Goal: Use online tool/utility: Utilize a website feature to perform a specific function

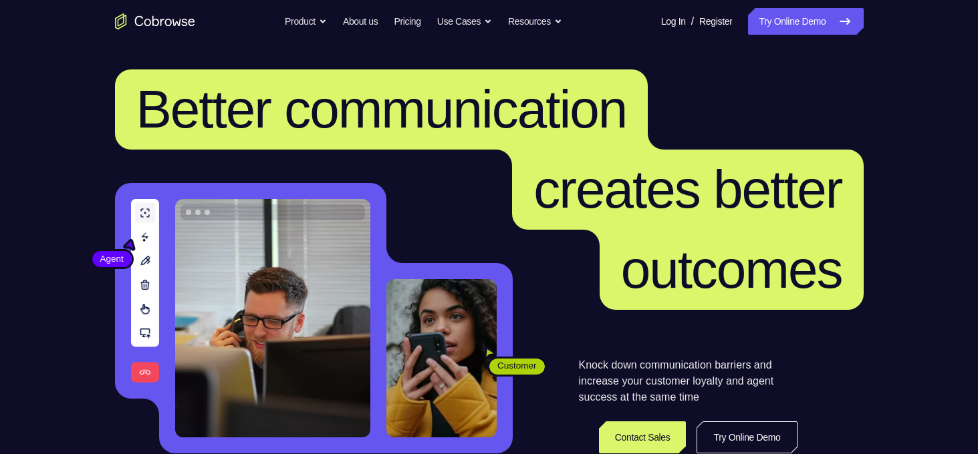
click at [769, 15] on link "Try Online Demo" at bounding box center [805, 21] width 115 height 27
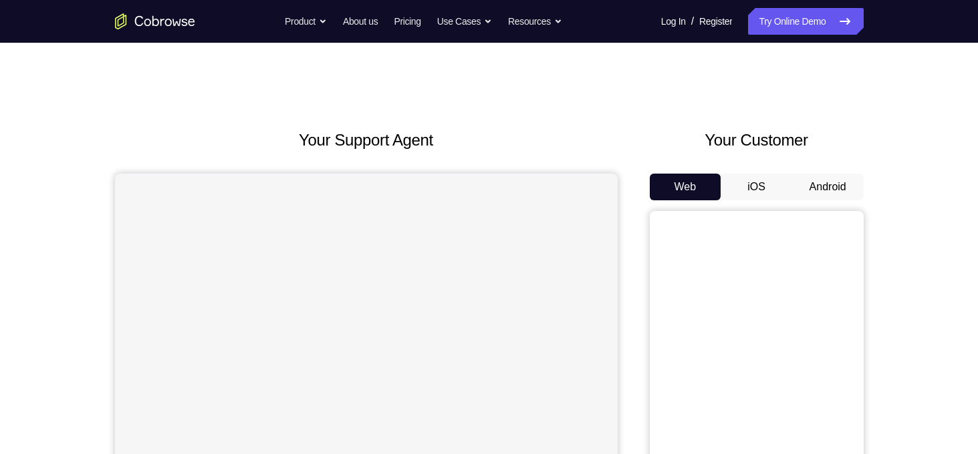
click at [798, 186] on button "Android" at bounding box center [828, 187] width 72 height 27
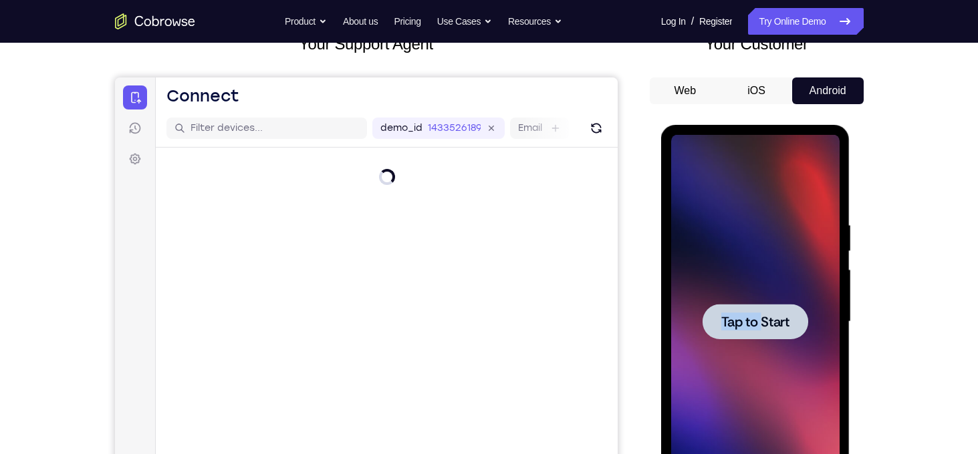
click at [784, 328] on span "Tap to Start" at bounding box center [755, 321] width 68 height 13
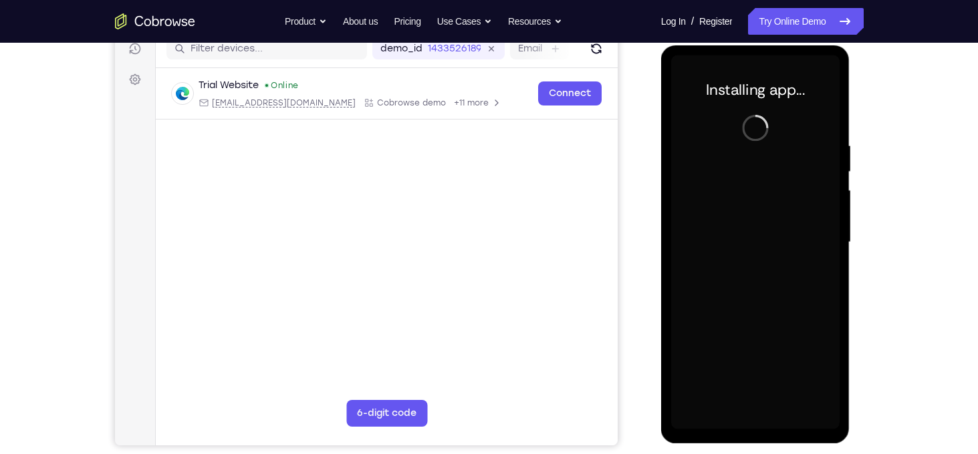
scroll to position [176, 0]
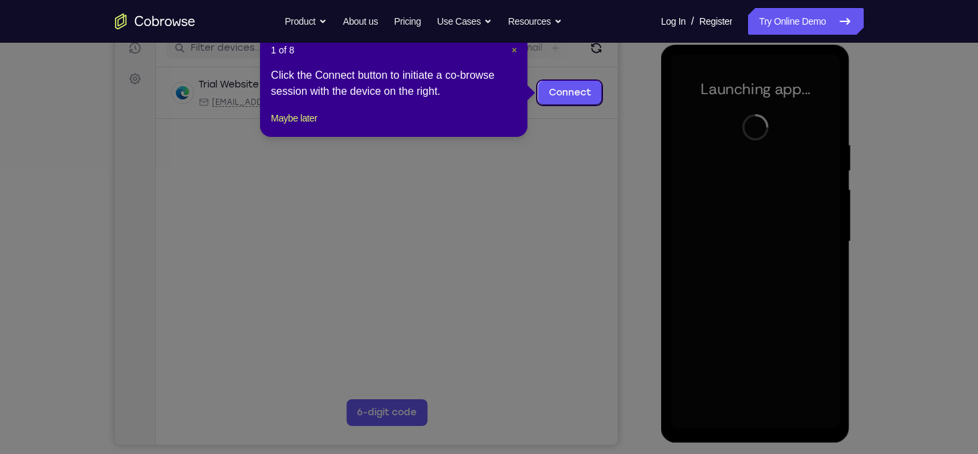
click at [515, 53] on span "×" at bounding box center [513, 50] width 5 height 11
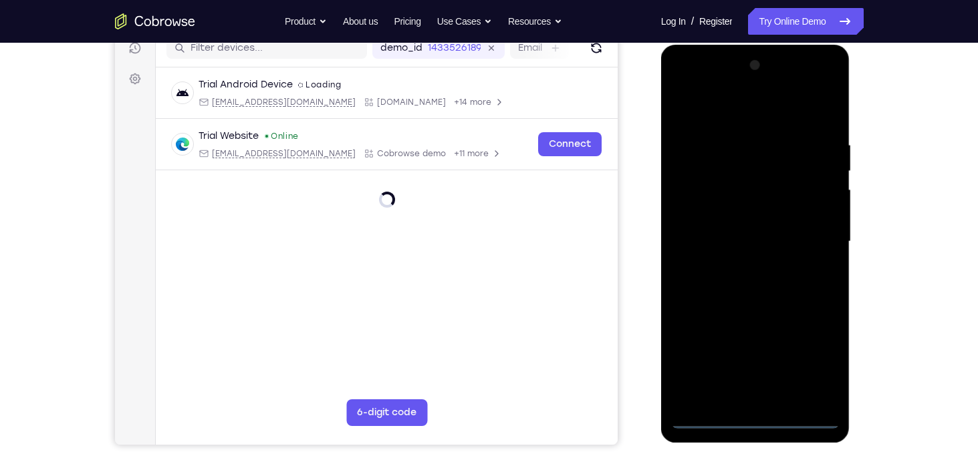
click at [760, 409] on div at bounding box center [755, 242] width 168 height 374
click at [760, 424] on div at bounding box center [755, 242] width 168 height 374
click at [800, 354] on div at bounding box center [755, 242] width 168 height 374
click at [819, 367] on div at bounding box center [755, 242] width 168 height 374
click at [714, 118] on div at bounding box center [755, 242] width 168 height 374
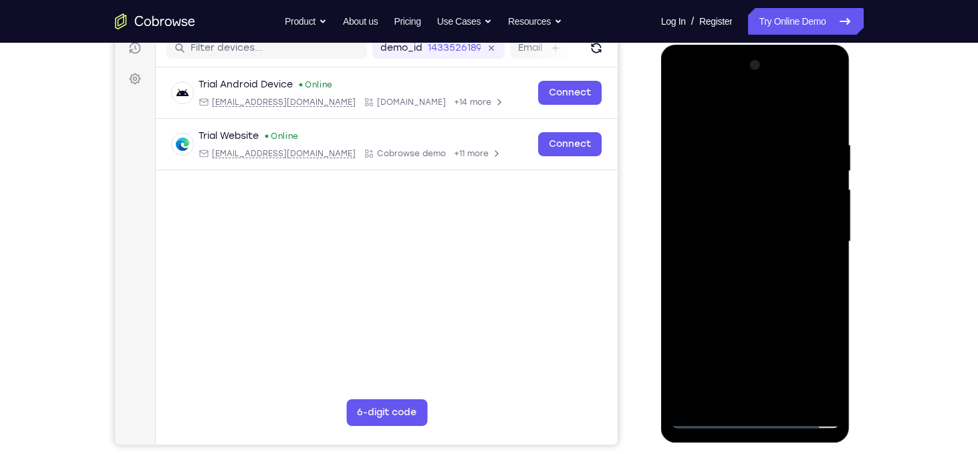
click at [802, 243] on div at bounding box center [755, 242] width 168 height 374
click at [744, 272] on div at bounding box center [755, 242] width 168 height 374
click at [761, 303] on div at bounding box center [755, 242] width 168 height 374
click at [748, 236] on div at bounding box center [755, 242] width 168 height 374
click at [721, 237] on div at bounding box center [755, 242] width 168 height 374
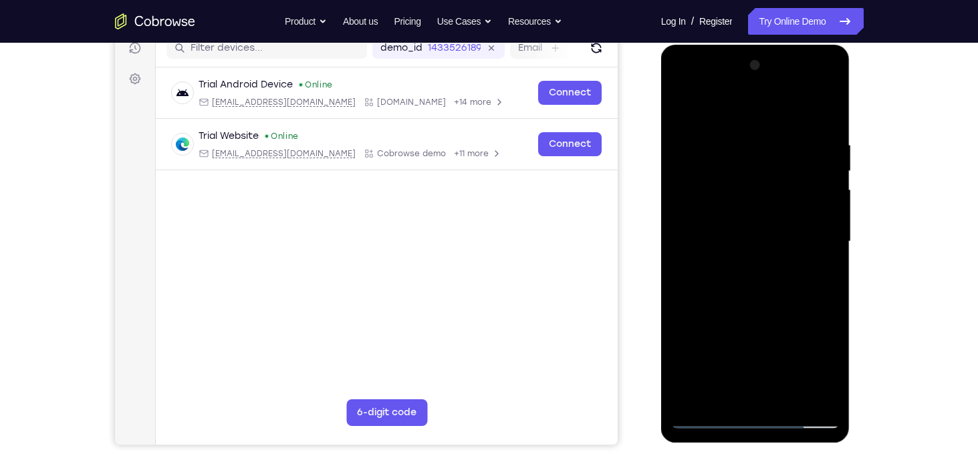
click at [772, 229] on div at bounding box center [755, 242] width 168 height 374
click at [776, 256] on div at bounding box center [755, 242] width 168 height 374
click at [770, 269] on div at bounding box center [755, 242] width 168 height 374
click at [818, 229] on div at bounding box center [755, 242] width 168 height 374
click at [790, 217] on div at bounding box center [755, 242] width 168 height 374
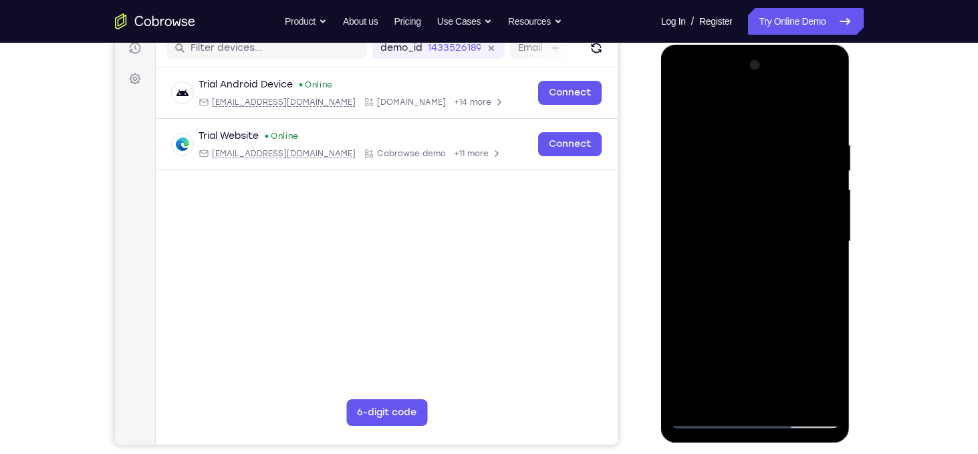
click at [790, 197] on div at bounding box center [755, 242] width 168 height 374
click at [775, 259] on div at bounding box center [755, 242] width 168 height 374
click at [764, 300] on div at bounding box center [755, 242] width 168 height 374
click at [779, 276] on div at bounding box center [755, 242] width 168 height 374
click at [732, 269] on div at bounding box center [755, 242] width 168 height 374
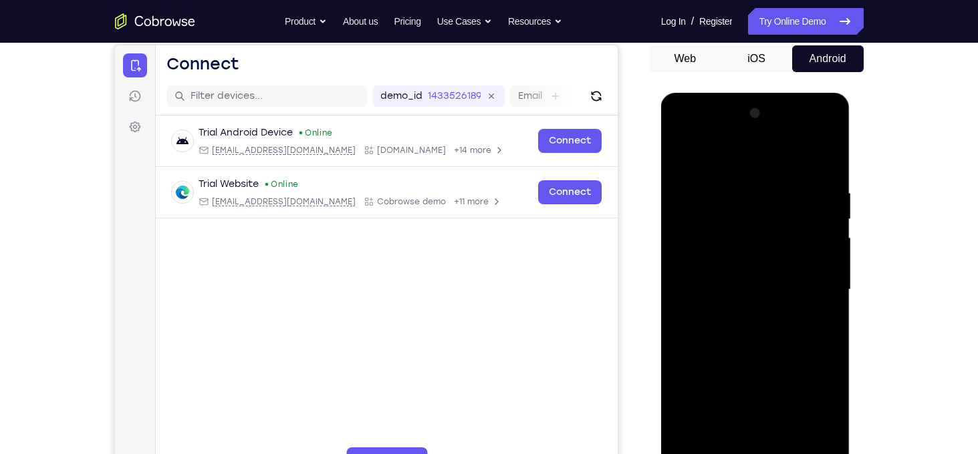
scroll to position [128, 0]
drag, startPoint x: 766, startPoint y: 213, endPoint x: 768, endPoint y: 159, distance: 53.5
click at [768, 159] on div at bounding box center [755, 290] width 168 height 374
click at [739, 282] on div at bounding box center [755, 290] width 168 height 374
click at [762, 272] on div at bounding box center [755, 290] width 168 height 374
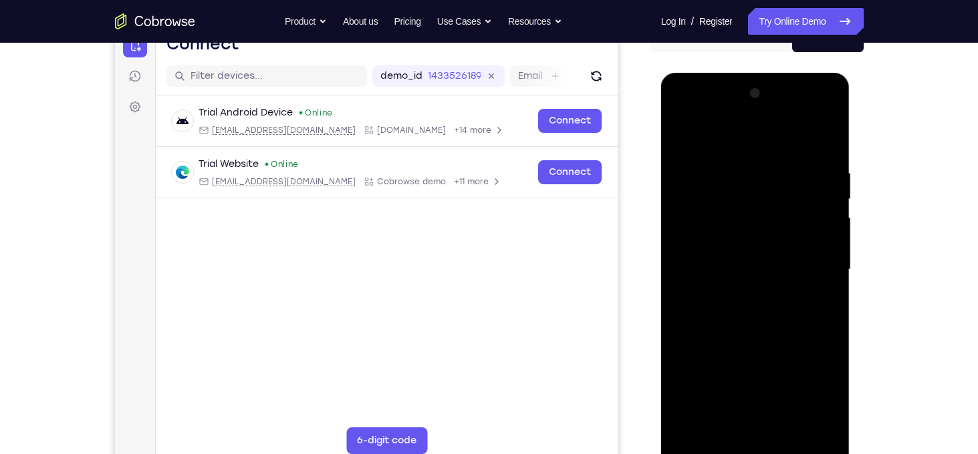
scroll to position [151, 0]
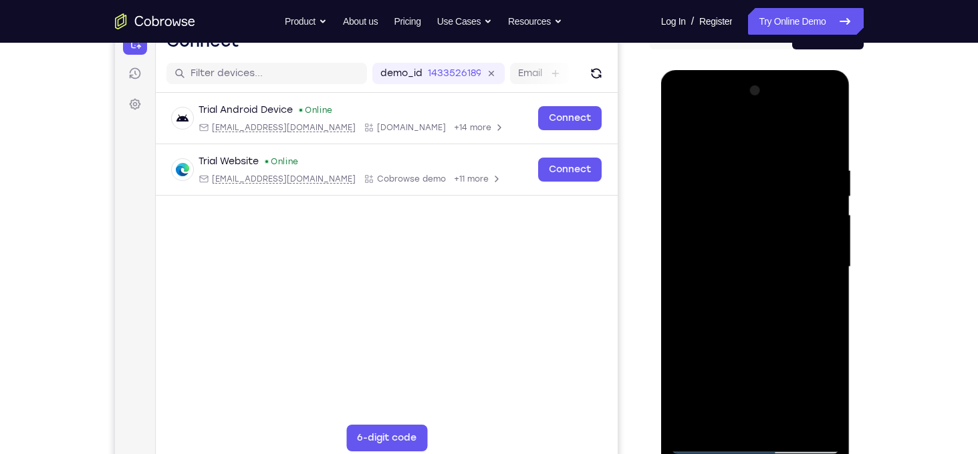
click at [683, 138] on div at bounding box center [755, 267] width 168 height 374
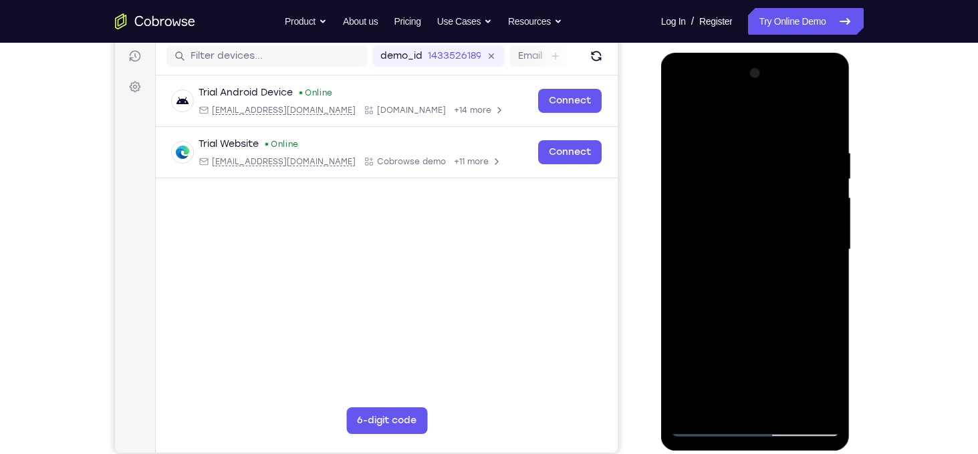
click at [712, 422] on div at bounding box center [755, 250] width 168 height 374
click at [707, 428] on div at bounding box center [755, 250] width 168 height 374
click at [749, 192] on div at bounding box center [755, 250] width 168 height 374
click at [752, 208] on div at bounding box center [755, 250] width 168 height 374
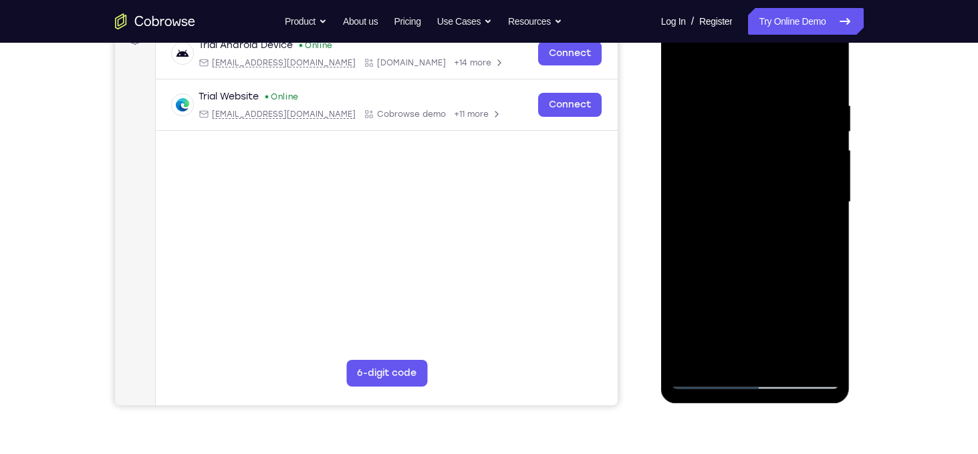
scroll to position [217, 0]
click at [763, 213] on div at bounding box center [755, 202] width 168 height 374
click at [704, 381] on div at bounding box center [755, 202] width 168 height 374
click at [753, 229] on div at bounding box center [755, 202] width 168 height 374
click at [762, 363] on div at bounding box center [755, 202] width 168 height 374
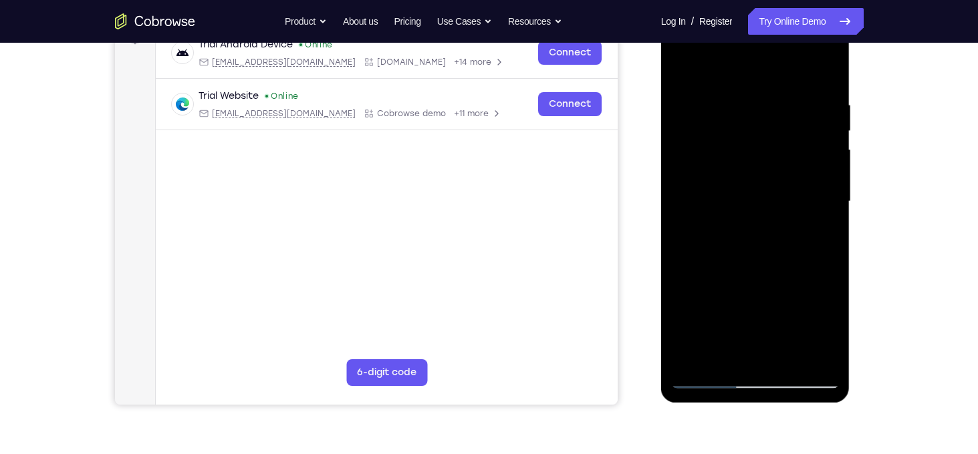
click at [762, 181] on div at bounding box center [755, 202] width 168 height 374
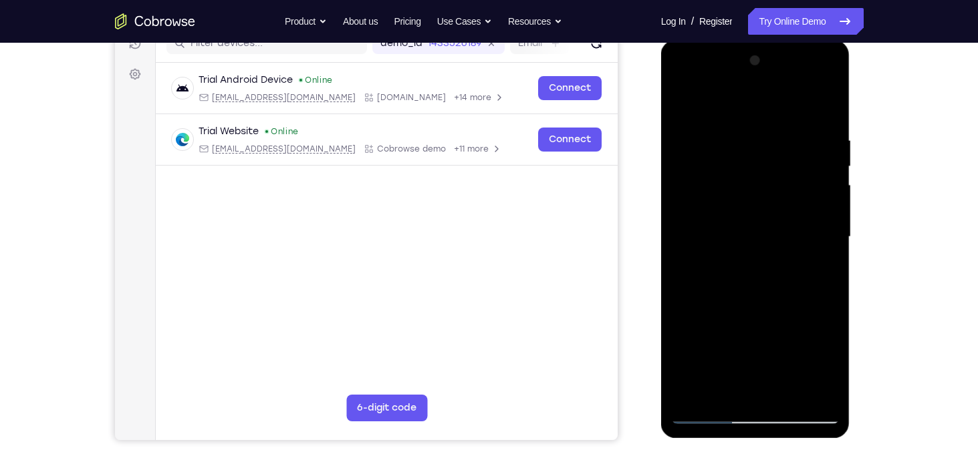
scroll to position [180, 0]
click at [737, 132] on div at bounding box center [755, 238] width 168 height 374
click at [825, 123] on div at bounding box center [755, 238] width 168 height 374
click at [738, 140] on div at bounding box center [755, 238] width 168 height 374
click at [808, 388] on div at bounding box center [755, 238] width 168 height 374
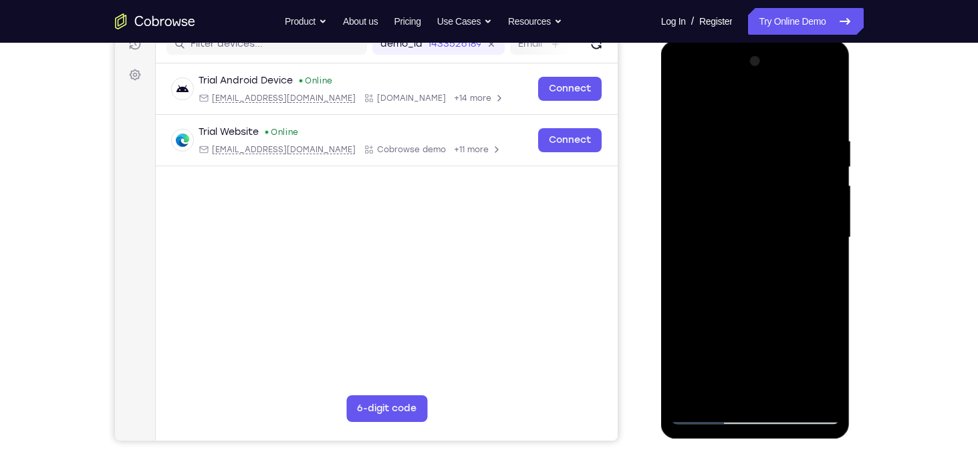
click at [816, 311] on div at bounding box center [755, 238] width 168 height 374
click at [825, 111] on div at bounding box center [755, 238] width 168 height 374
click at [779, 135] on div at bounding box center [755, 238] width 168 height 374
click at [803, 387] on div at bounding box center [755, 238] width 168 height 374
click at [823, 108] on div at bounding box center [755, 238] width 168 height 374
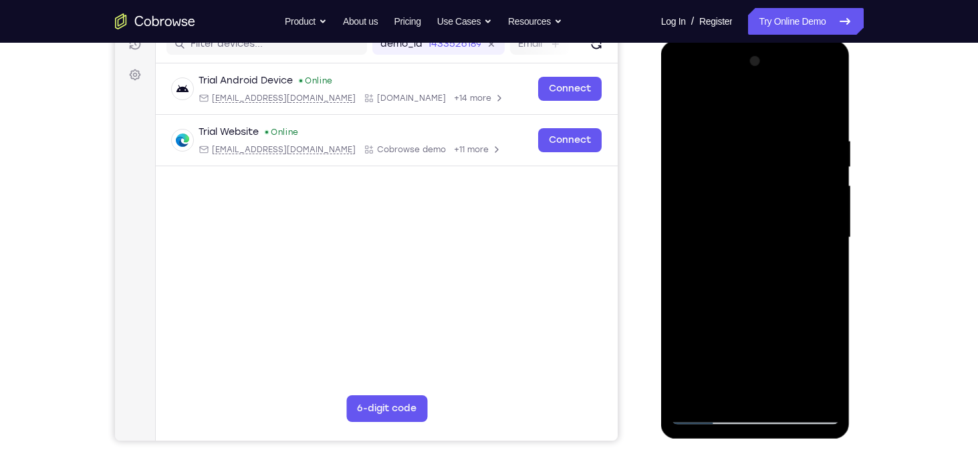
click at [787, 388] on div at bounding box center [755, 238] width 168 height 374
click at [748, 305] on div at bounding box center [755, 238] width 168 height 374
click at [743, 230] on div at bounding box center [755, 238] width 168 height 374
click at [821, 362] on div at bounding box center [755, 238] width 168 height 374
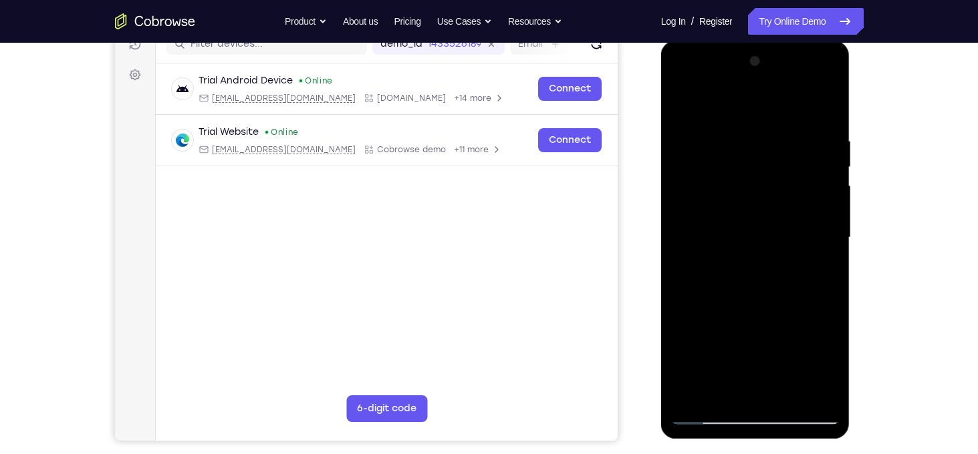
click at [821, 362] on div at bounding box center [755, 238] width 168 height 374
click at [685, 293] on div at bounding box center [755, 238] width 168 height 374
click at [813, 269] on div at bounding box center [755, 238] width 168 height 374
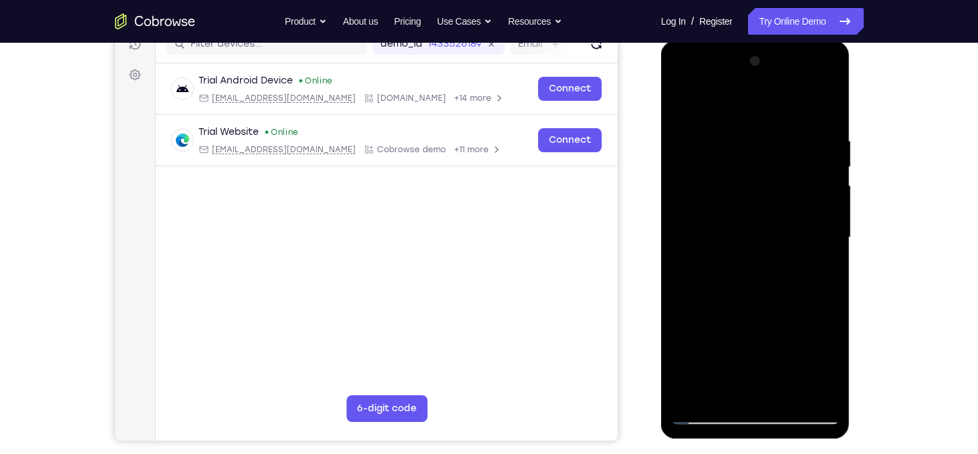
click at [724, 393] on div at bounding box center [755, 238] width 168 height 374
click at [768, 367] on div at bounding box center [755, 238] width 168 height 374
click at [817, 261] on div at bounding box center [755, 238] width 168 height 374
click at [673, 102] on div at bounding box center [755, 238] width 168 height 374
drag, startPoint x: 787, startPoint y: 279, endPoint x: 776, endPoint y: 242, distance: 38.3
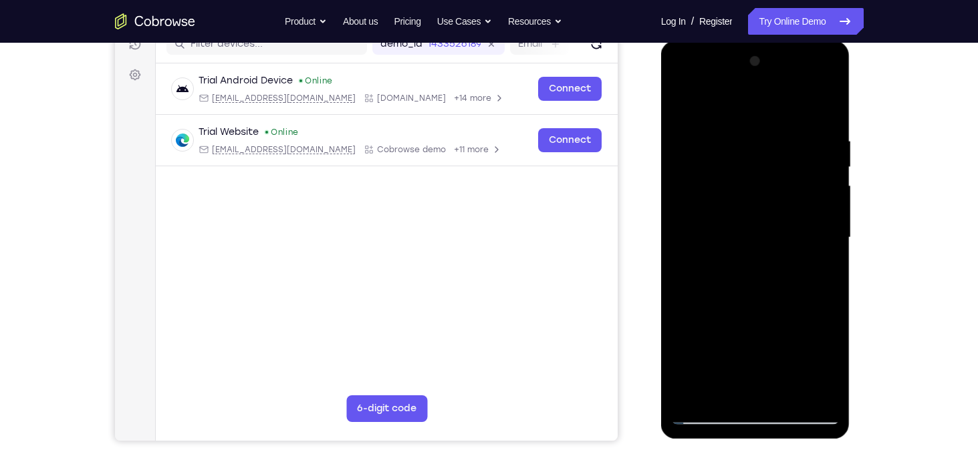
click at [776, 242] on div at bounding box center [755, 238] width 168 height 374
drag, startPoint x: 771, startPoint y: 319, endPoint x: 769, endPoint y: 249, distance: 70.2
click at [769, 249] on div at bounding box center [755, 238] width 168 height 374
drag, startPoint x: 773, startPoint y: 336, endPoint x: 768, endPoint y: 277, distance: 59.7
click at [768, 277] on div at bounding box center [755, 238] width 168 height 374
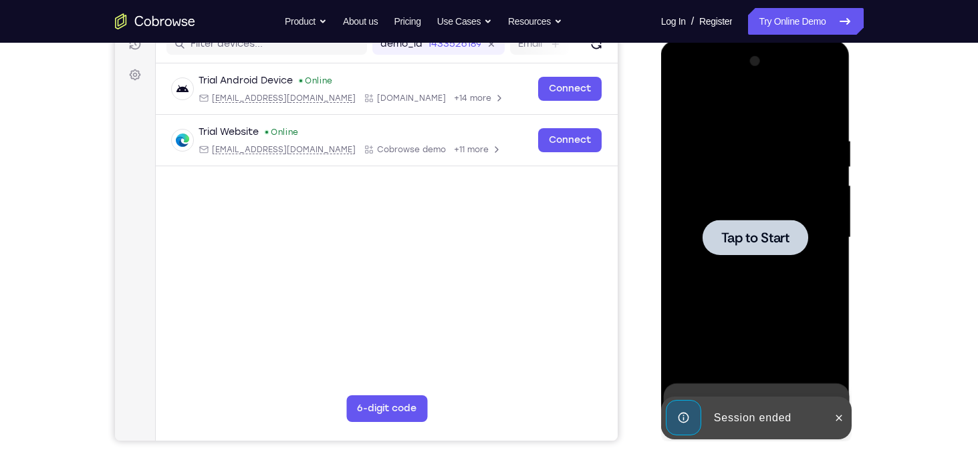
click at [763, 249] on div at bounding box center [755, 237] width 106 height 35
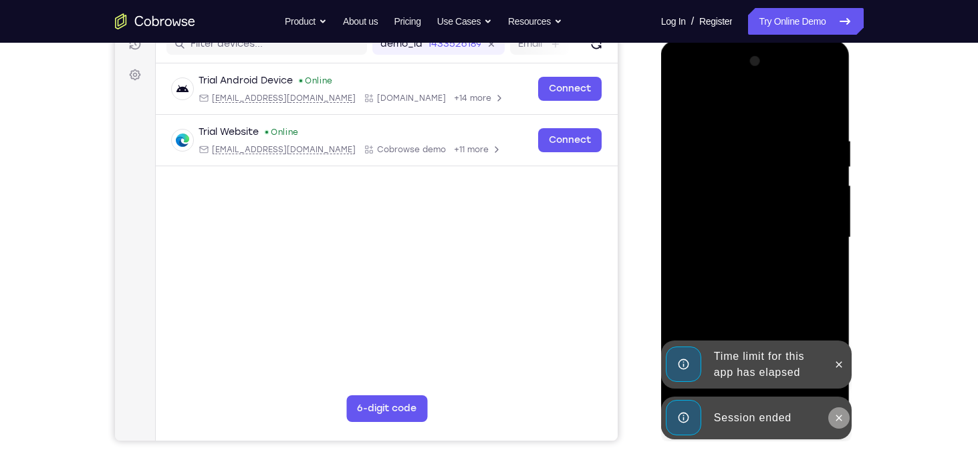
click at [840, 408] on button at bounding box center [838, 418] width 21 height 21
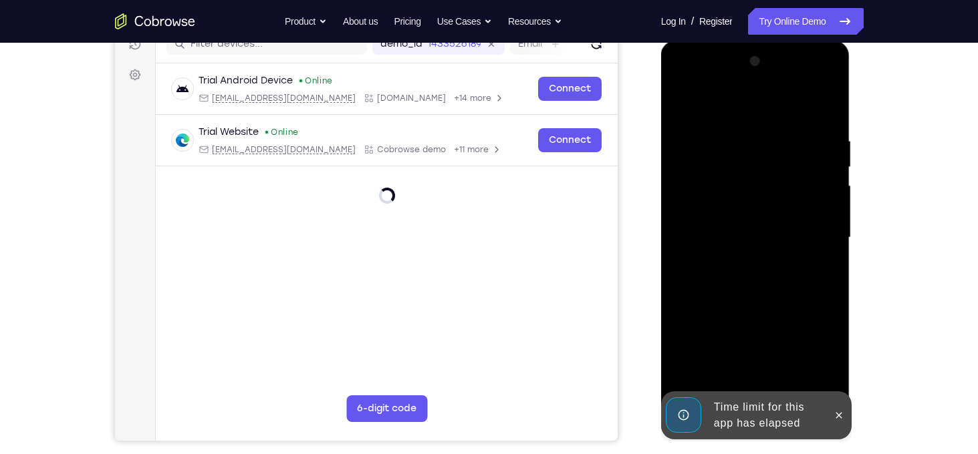
click at [833, 356] on div at bounding box center [755, 238] width 168 height 374
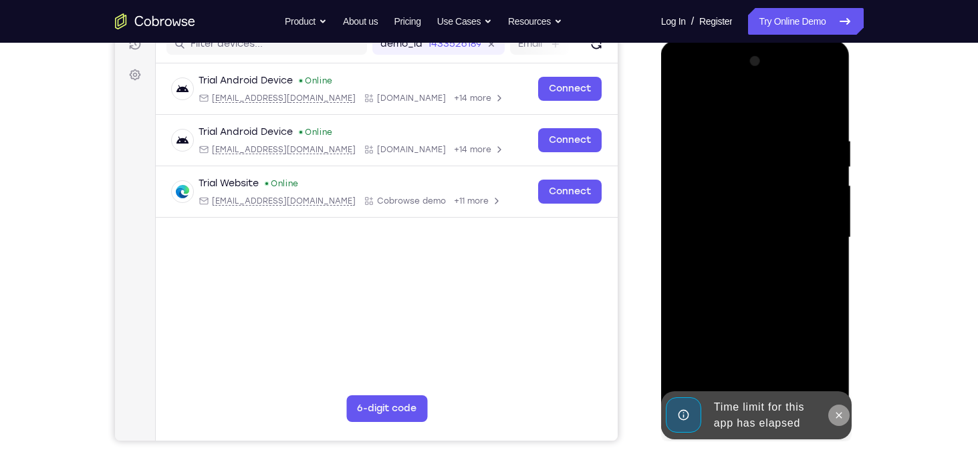
click at [841, 417] on icon at bounding box center [838, 415] width 11 height 11
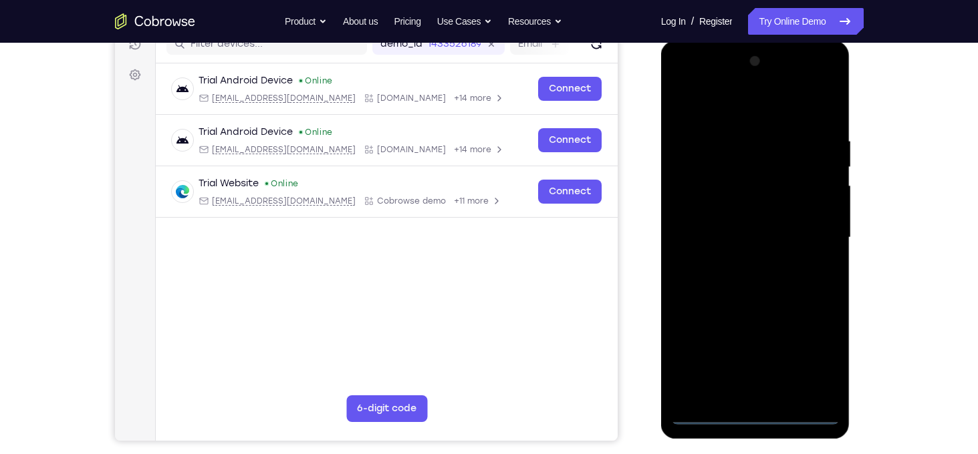
click at [766, 412] on div at bounding box center [755, 238] width 168 height 374
click at [813, 369] on div at bounding box center [755, 238] width 168 height 374
click at [721, 96] on div at bounding box center [755, 238] width 168 height 374
click at [823, 249] on div at bounding box center [755, 238] width 168 height 374
click at [746, 260] on div at bounding box center [755, 238] width 168 height 374
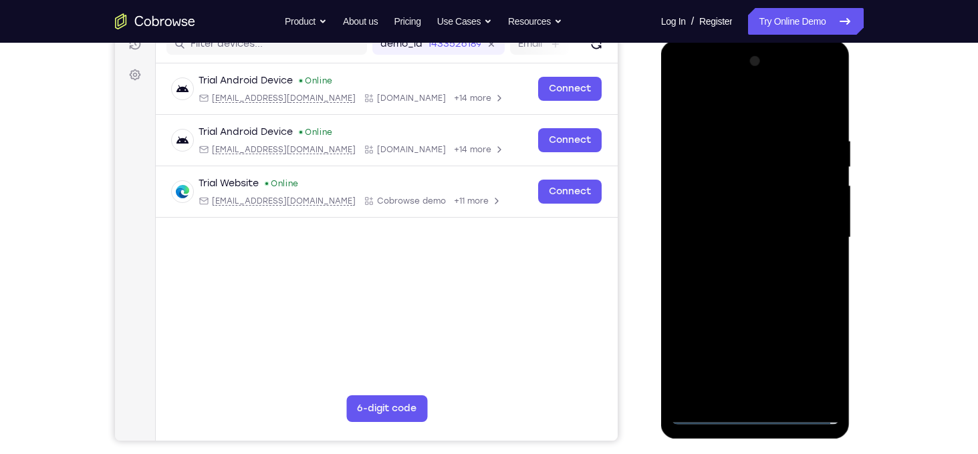
click at [732, 217] on div at bounding box center [755, 238] width 168 height 374
click at [749, 176] on div at bounding box center [755, 238] width 168 height 374
click at [728, 241] on div at bounding box center [755, 238] width 168 height 374
click at [735, 228] on div at bounding box center [755, 238] width 168 height 374
click at [751, 257] on div at bounding box center [755, 238] width 168 height 374
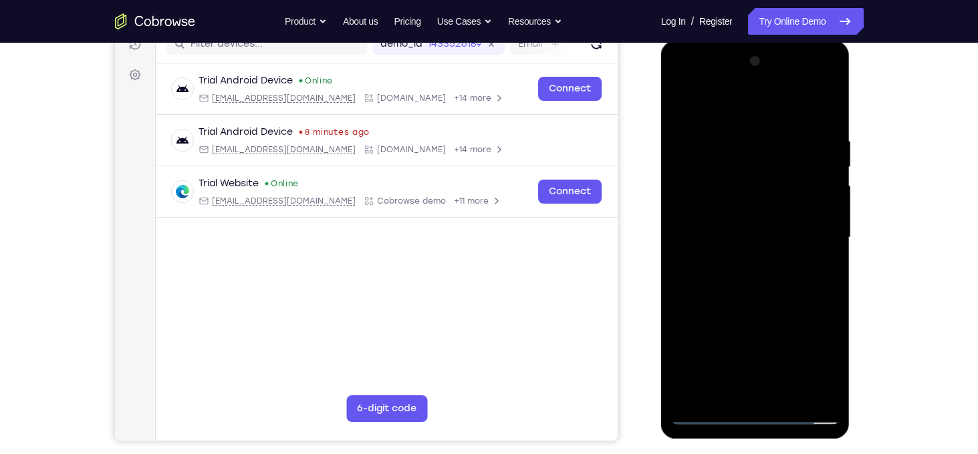
click at [757, 276] on div at bounding box center [755, 238] width 168 height 374
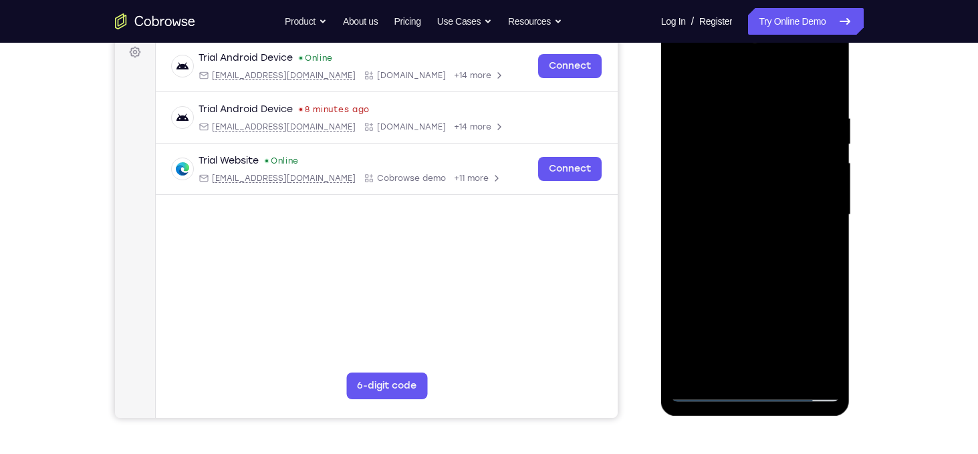
scroll to position [213, 0]
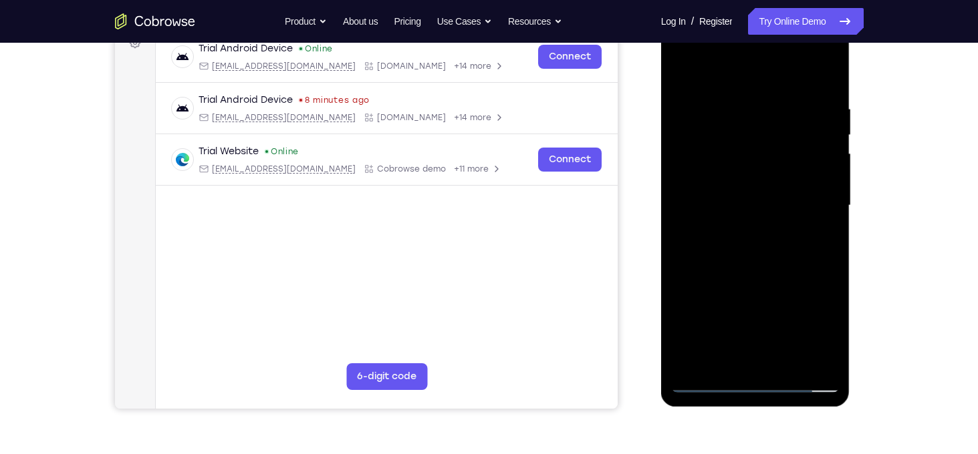
drag, startPoint x: 762, startPoint y: 156, endPoint x: 760, endPoint y: 42, distance: 114.3
click at [760, 42] on div at bounding box center [755, 206] width 168 height 374
click at [765, 185] on div at bounding box center [755, 206] width 168 height 374
click at [765, 192] on div at bounding box center [755, 206] width 168 height 374
click at [754, 190] on div at bounding box center [755, 206] width 168 height 374
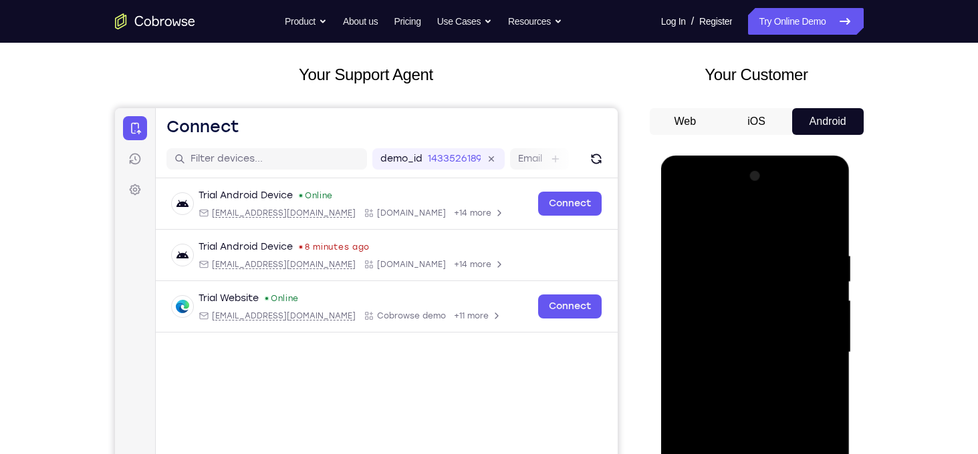
scroll to position [170, 0]
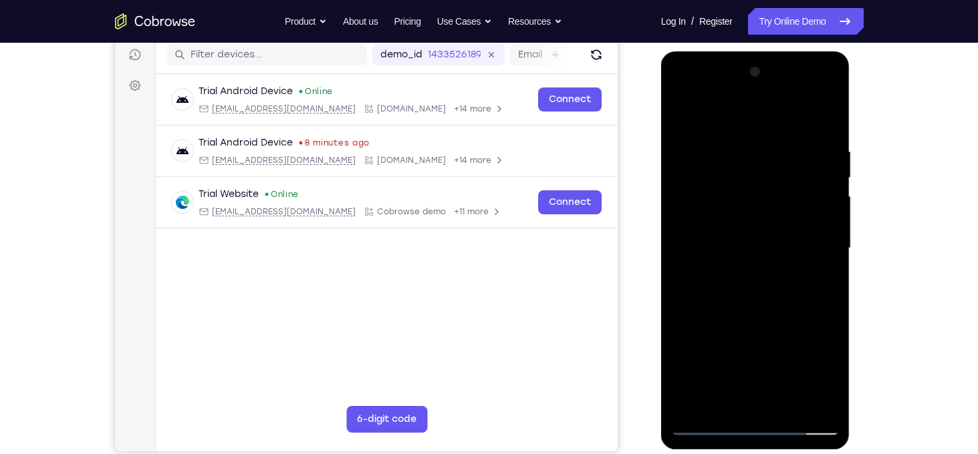
click at [699, 422] on div at bounding box center [755, 248] width 168 height 374
click at [742, 278] on div at bounding box center [755, 248] width 168 height 374
click at [783, 255] on div at bounding box center [755, 248] width 168 height 374
click at [757, 222] on div at bounding box center [755, 248] width 168 height 374
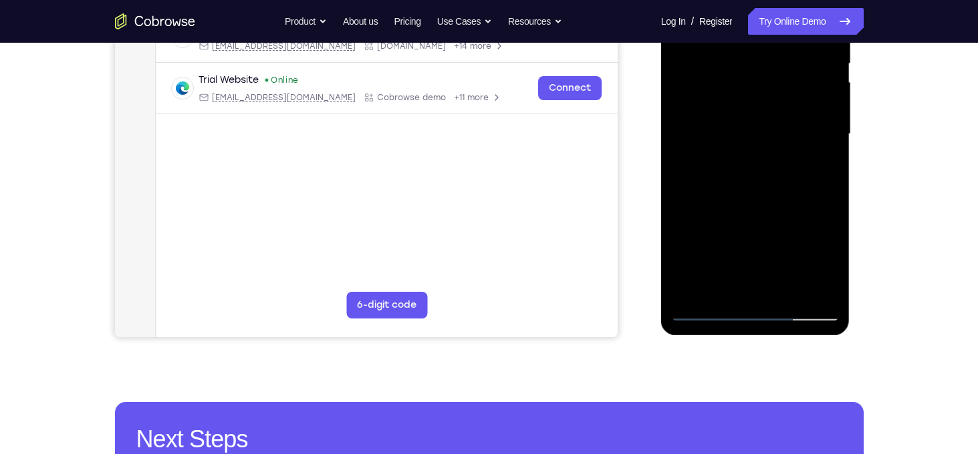
scroll to position [190, 0]
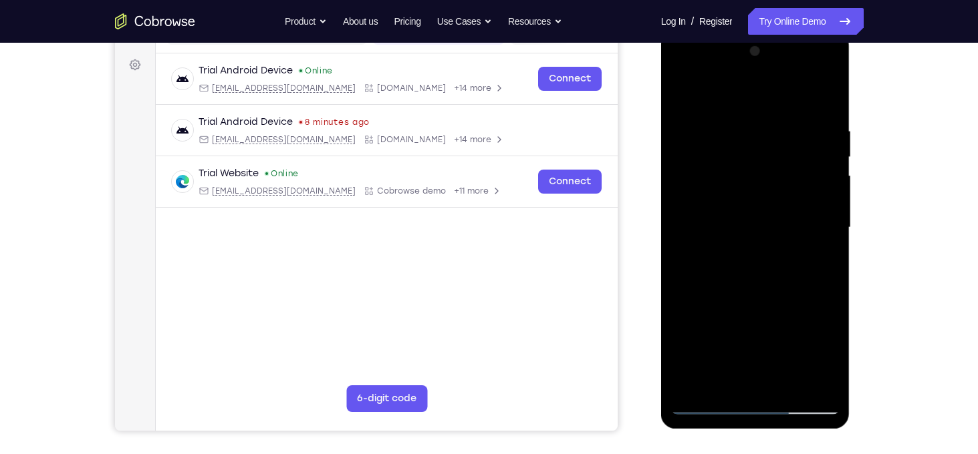
click at [738, 216] on div at bounding box center [755, 228] width 168 height 374
click at [793, 9] on link "Try Online Demo" at bounding box center [805, 21] width 115 height 27
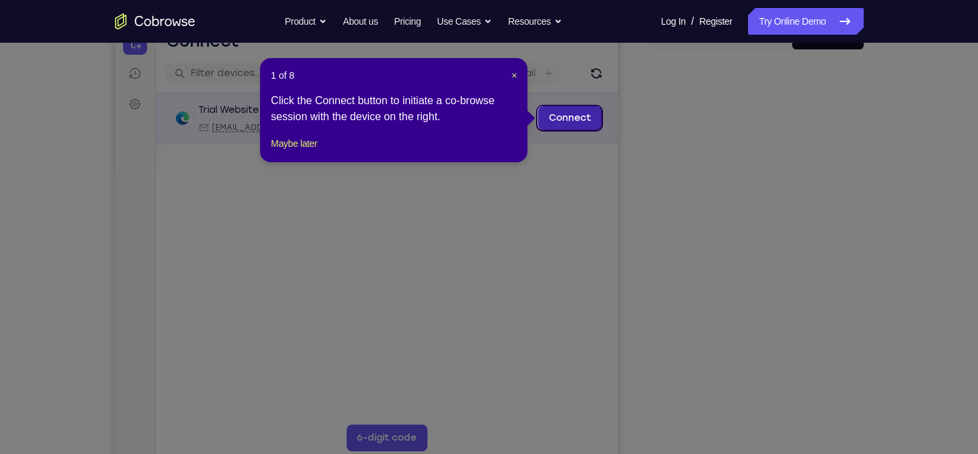
click at [549, 125] on link "Connect" at bounding box center [568, 118] width 63 height 24
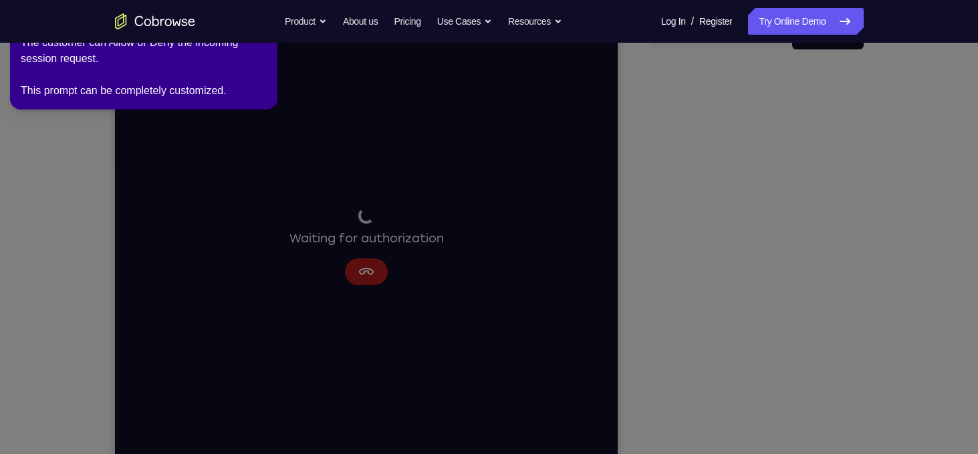
click at [374, 272] on icon at bounding box center [491, 225] width 993 height 460
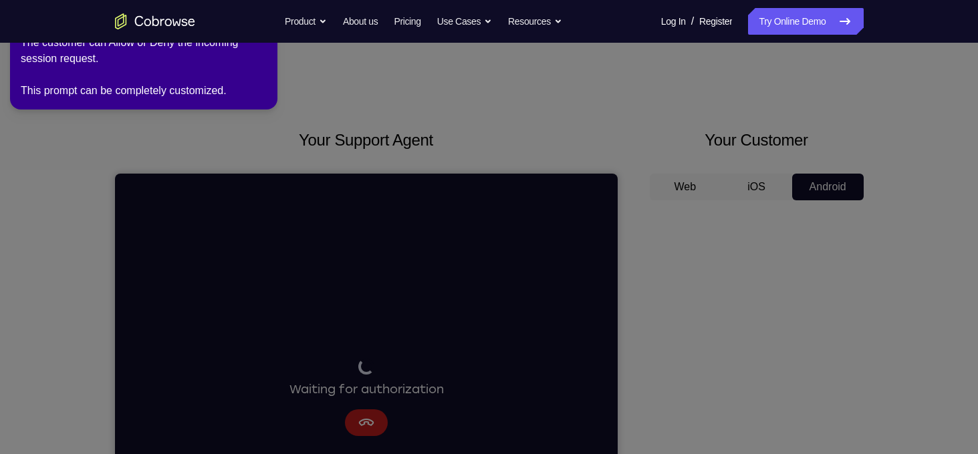
click at [301, 105] on icon at bounding box center [491, 225] width 993 height 460
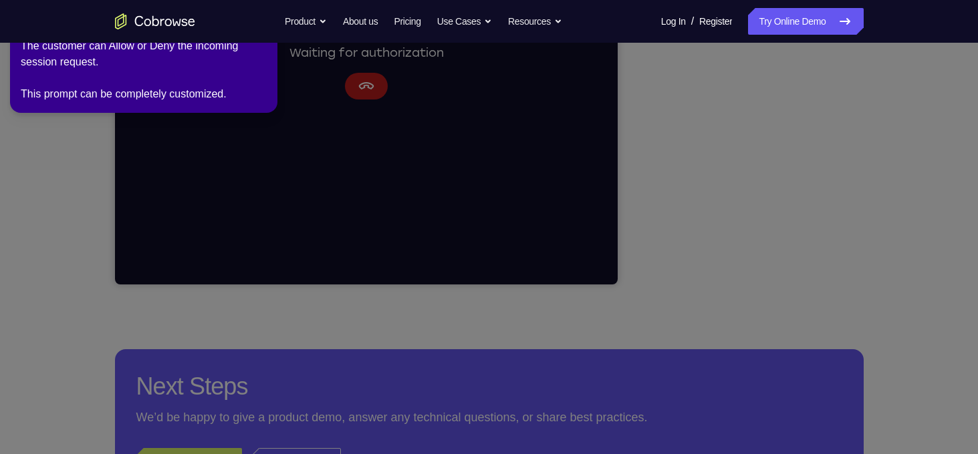
scroll to position [345, 0]
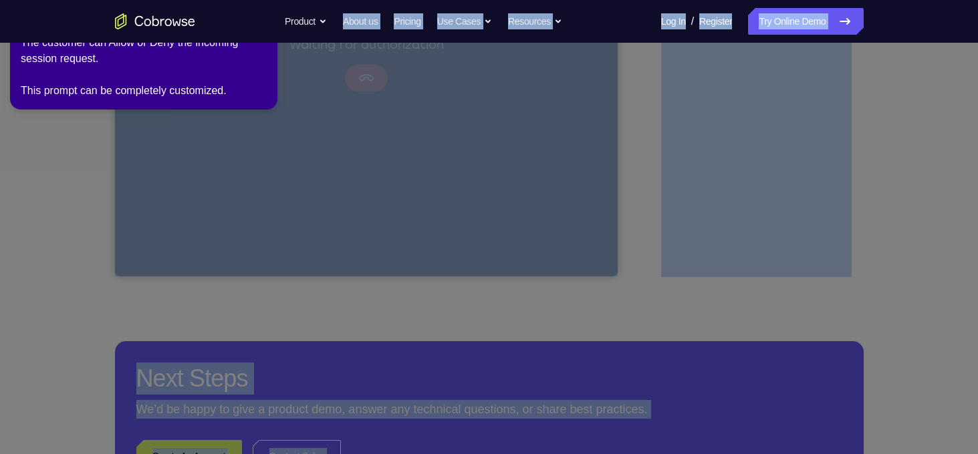
drag, startPoint x: 247, startPoint y: 40, endPoint x: 289, endPoint y: 87, distance: 62.9
click at [289, 87] on body "Open main menu Go back Powerful, Flexible and Trustworthy. Avoid all extra fric…" at bounding box center [489, 378] width 978 height 1447
click at [560, 125] on icon at bounding box center [491, 225] width 993 height 460
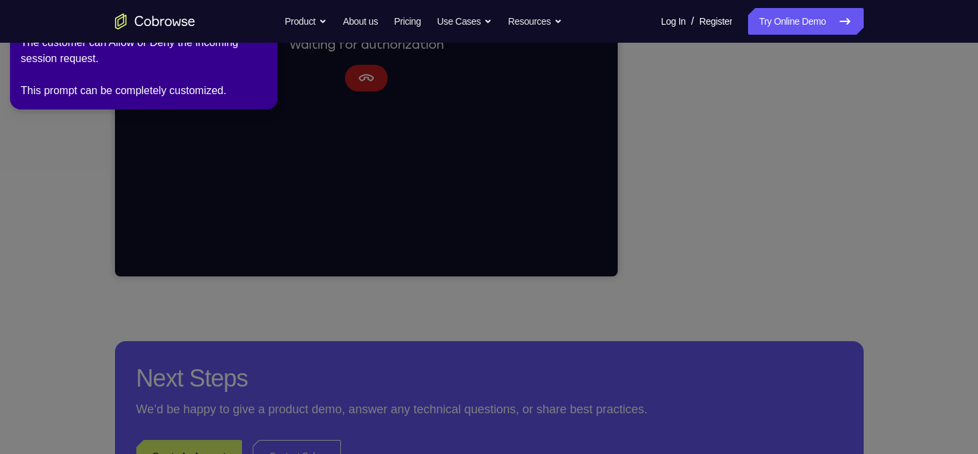
click at [738, 131] on icon at bounding box center [491, 225] width 993 height 460
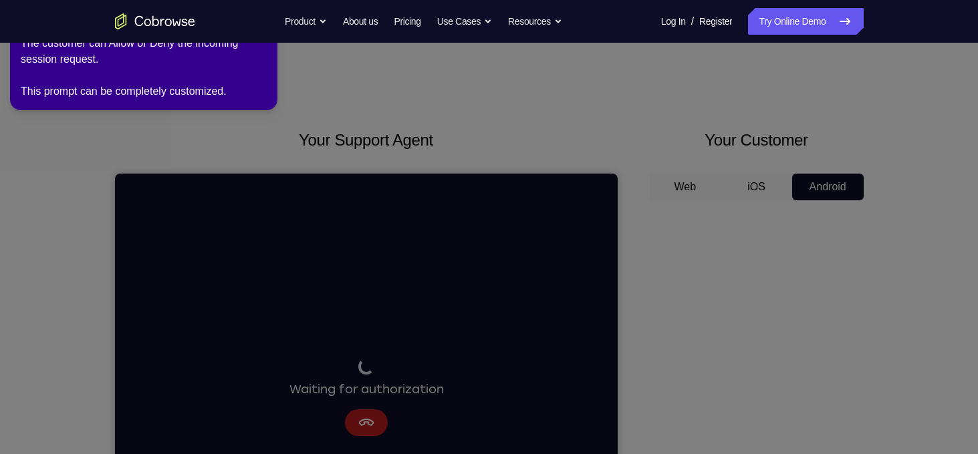
scroll to position [0, 0]
click at [828, 23] on link "Try Online Demo" at bounding box center [805, 21] width 115 height 27
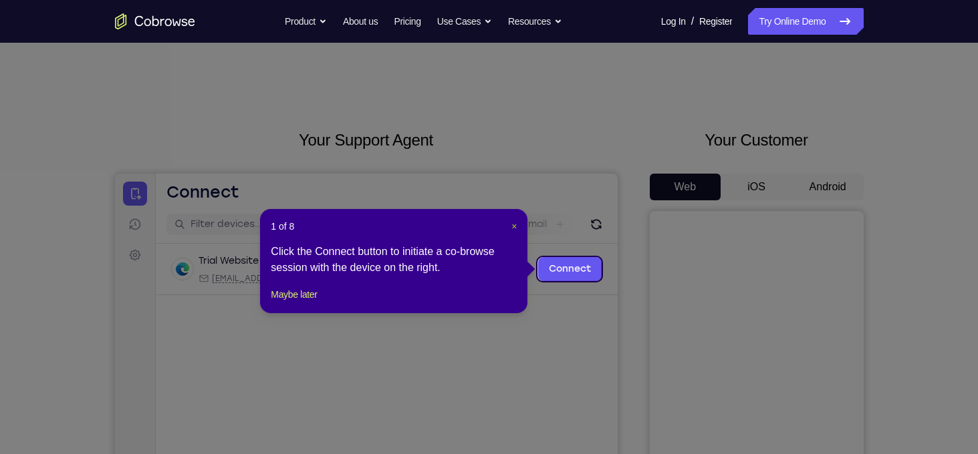
click at [513, 230] on span "×" at bounding box center [513, 226] width 5 height 11
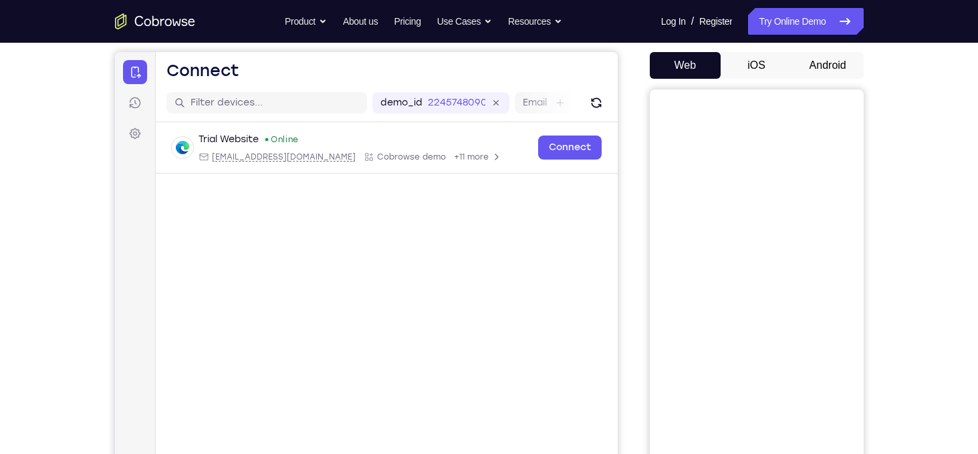
scroll to position [122, 0]
click at [819, 76] on button "Android" at bounding box center [828, 64] width 72 height 27
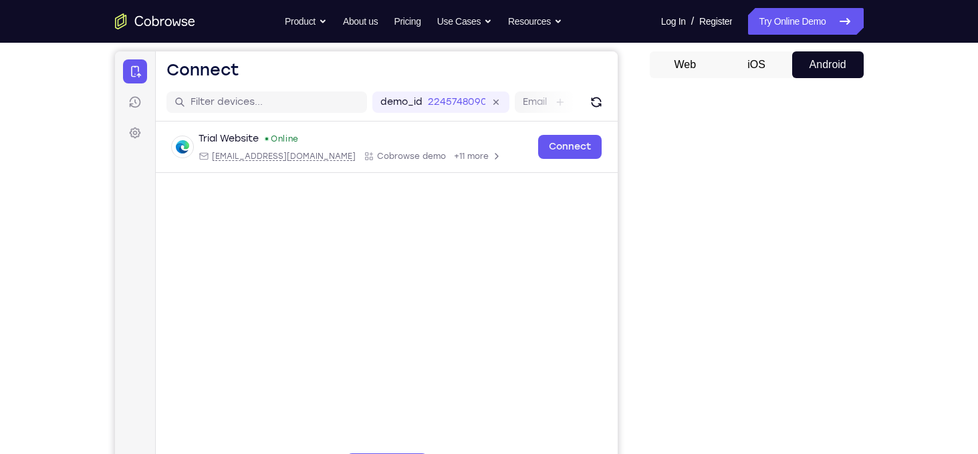
click at [819, 76] on button "Android" at bounding box center [828, 64] width 72 height 27
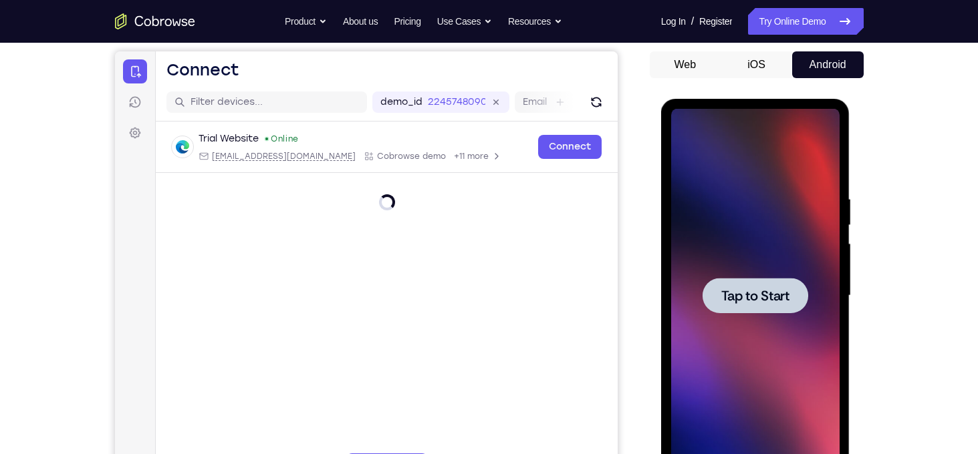
scroll to position [0, 0]
click at [768, 285] on div at bounding box center [755, 295] width 106 height 35
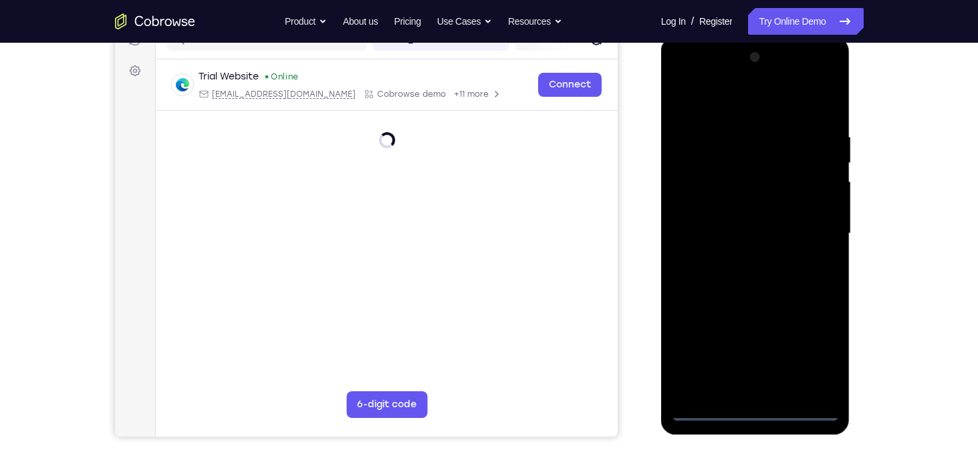
scroll to position [203, 0]
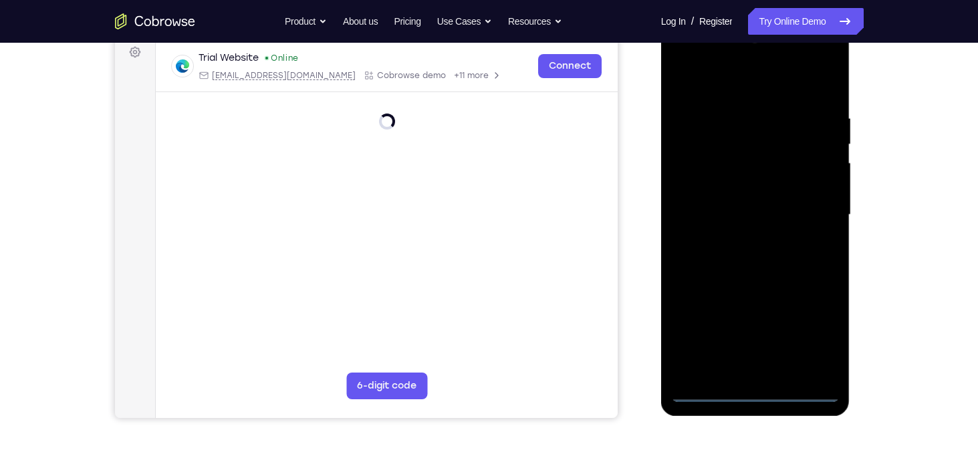
click at [773, 394] on div at bounding box center [755, 215] width 168 height 374
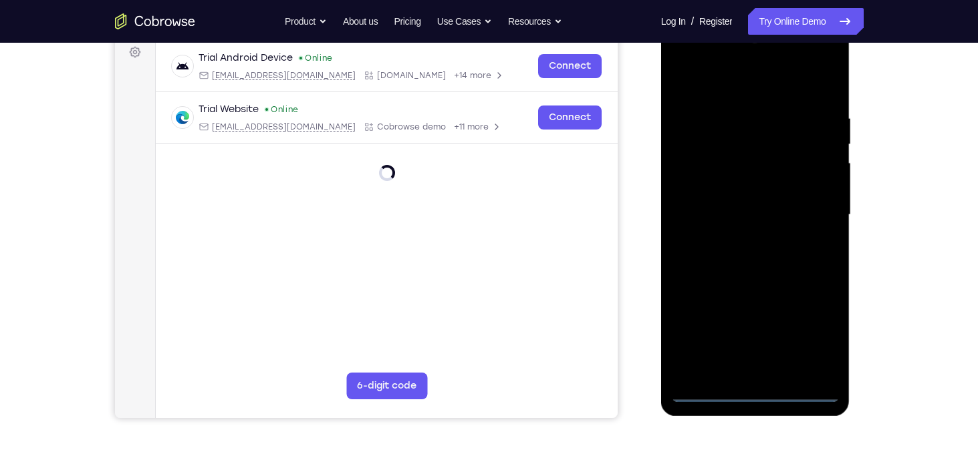
click at [756, 394] on div at bounding box center [755, 215] width 168 height 374
click at [795, 348] on div at bounding box center [755, 215] width 168 height 374
click at [803, 346] on div at bounding box center [755, 215] width 168 height 374
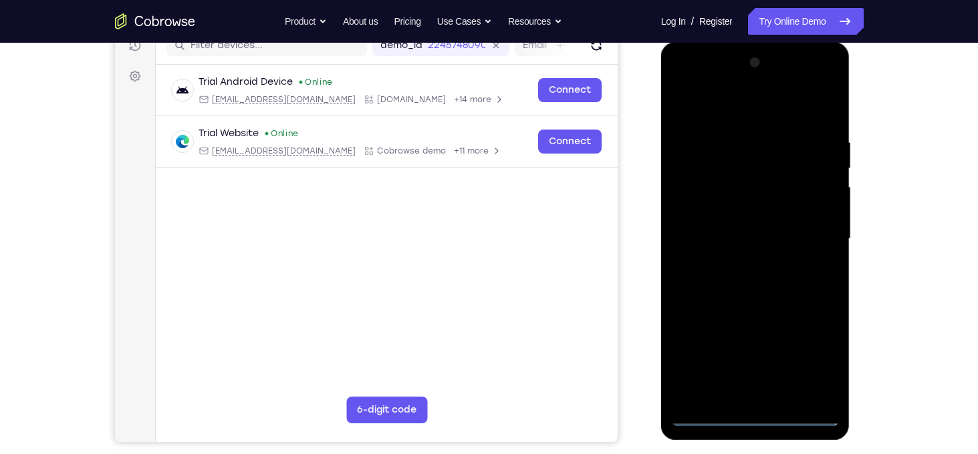
scroll to position [176, 0]
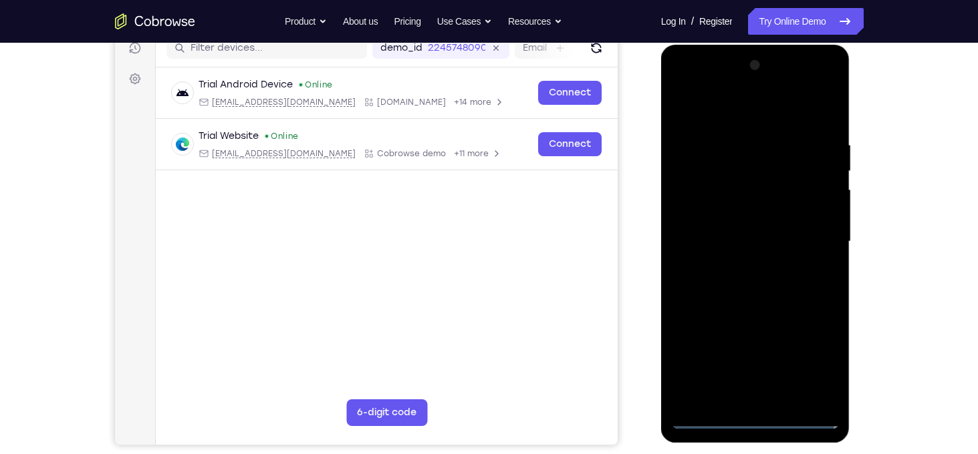
click at [731, 123] on div at bounding box center [755, 242] width 168 height 374
click at [811, 229] on div at bounding box center [755, 242] width 168 height 374
click at [744, 265] on div at bounding box center [755, 242] width 168 height 374
click at [748, 310] on div at bounding box center [755, 242] width 168 height 374
click at [744, 172] on div at bounding box center [755, 242] width 168 height 374
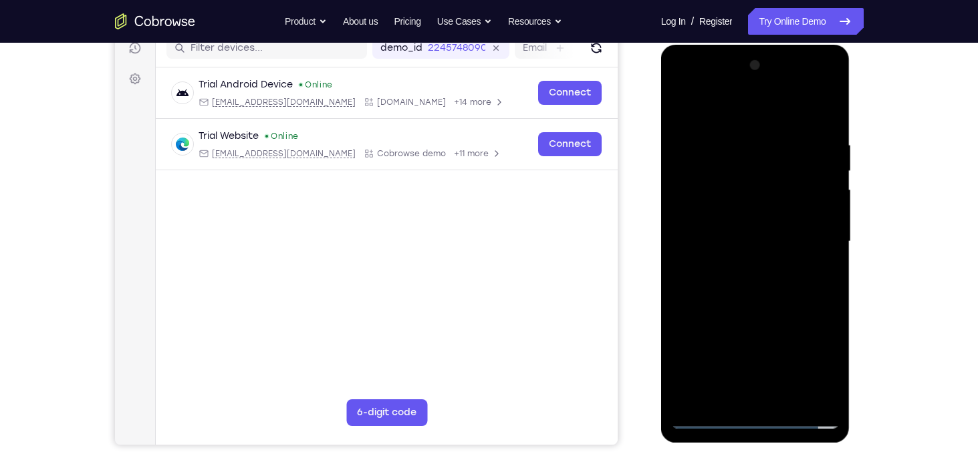
click at [744, 204] on div at bounding box center [755, 242] width 168 height 374
click at [738, 217] on div at bounding box center [755, 242] width 168 height 374
click at [740, 224] on div at bounding box center [755, 242] width 168 height 374
click at [766, 291] on div at bounding box center [755, 242] width 168 height 374
drag, startPoint x: 757, startPoint y: 162, endPoint x: 761, endPoint y: 180, distance: 18.5
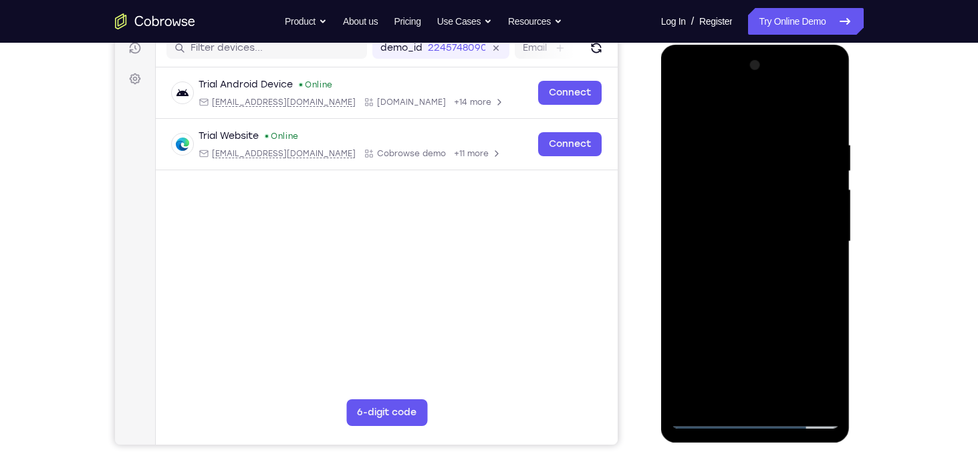
click at [761, 180] on div at bounding box center [755, 242] width 168 height 374
click at [756, 229] on div at bounding box center [755, 242] width 168 height 374
click at [820, 119] on div at bounding box center [755, 242] width 168 height 374
click at [823, 122] on div at bounding box center [755, 242] width 168 height 374
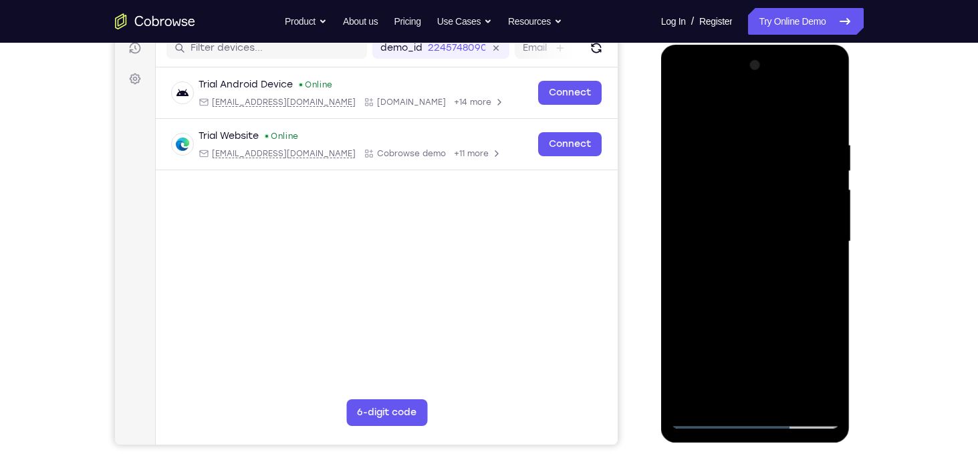
click at [779, 405] on div at bounding box center [755, 242] width 168 height 374
click at [754, 315] on div at bounding box center [755, 242] width 168 height 374
click at [772, 351] on div at bounding box center [755, 242] width 168 height 374
click at [686, 114] on div at bounding box center [755, 242] width 168 height 374
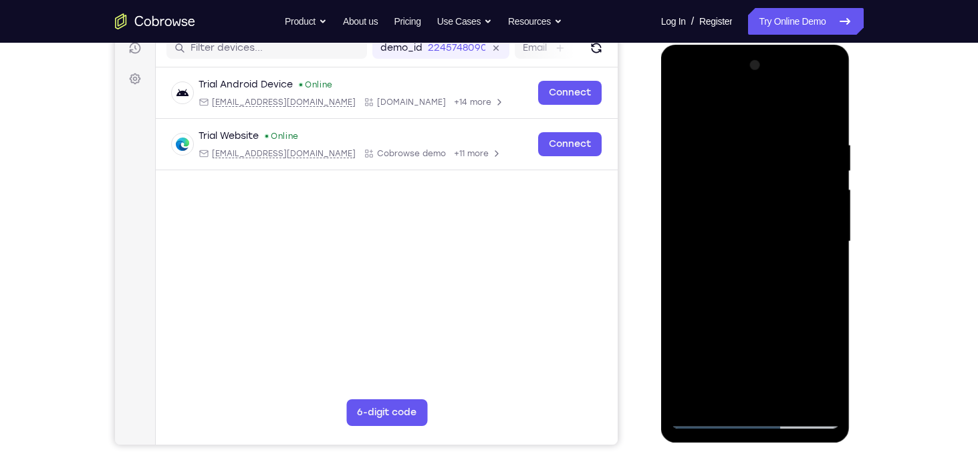
click at [731, 149] on div at bounding box center [755, 242] width 168 height 374
click at [807, 385] on div at bounding box center [755, 242] width 168 height 374
click at [717, 419] on div at bounding box center [755, 242] width 168 height 374
drag, startPoint x: 791, startPoint y: 142, endPoint x: 727, endPoint y: 146, distance: 63.6
click at [727, 146] on div at bounding box center [755, 242] width 168 height 374
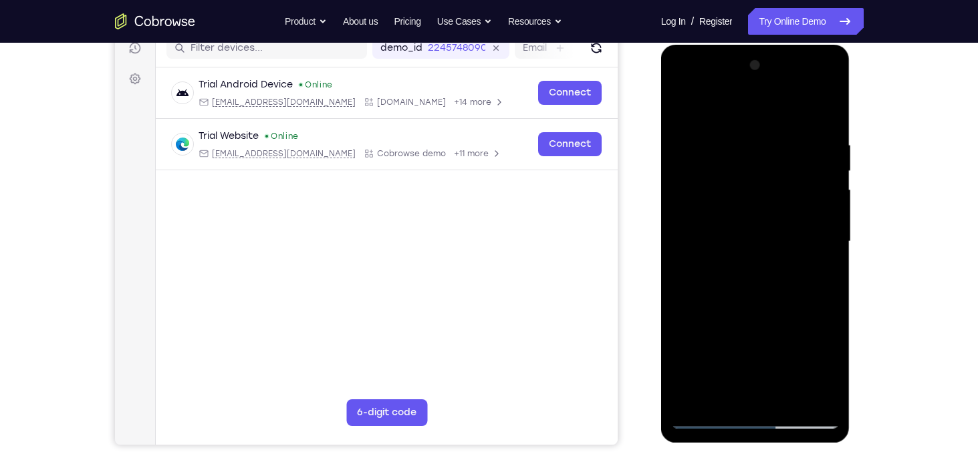
drag, startPoint x: 764, startPoint y: 138, endPoint x: 714, endPoint y: 134, distance: 50.3
click at [714, 134] on div at bounding box center [755, 242] width 168 height 374
click at [746, 146] on div at bounding box center [755, 242] width 168 height 374
click at [827, 119] on div at bounding box center [755, 242] width 168 height 374
drag, startPoint x: 775, startPoint y: 299, endPoint x: 781, endPoint y: 347, distance: 49.2
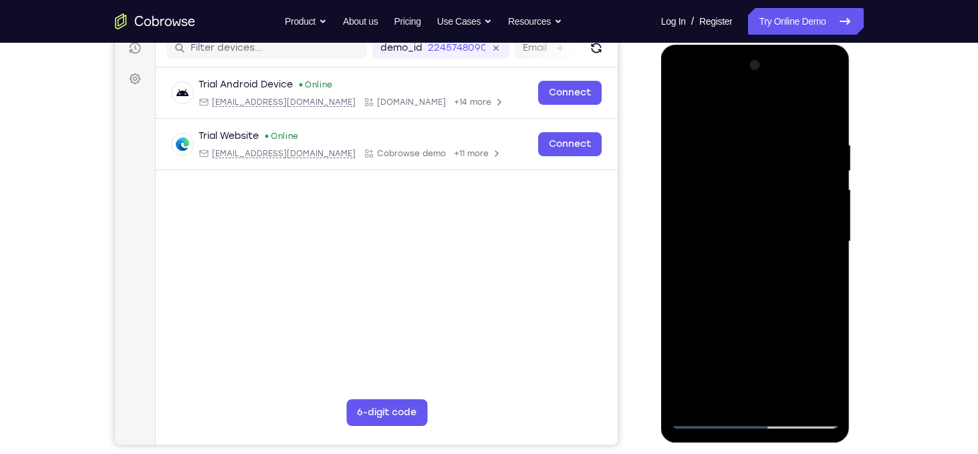
click at [781, 347] on div at bounding box center [755, 242] width 168 height 374
drag, startPoint x: 765, startPoint y: 137, endPoint x: 725, endPoint y: 131, distance: 40.5
click at [725, 131] on div at bounding box center [755, 242] width 168 height 374
click at [823, 112] on div at bounding box center [755, 242] width 168 height 374
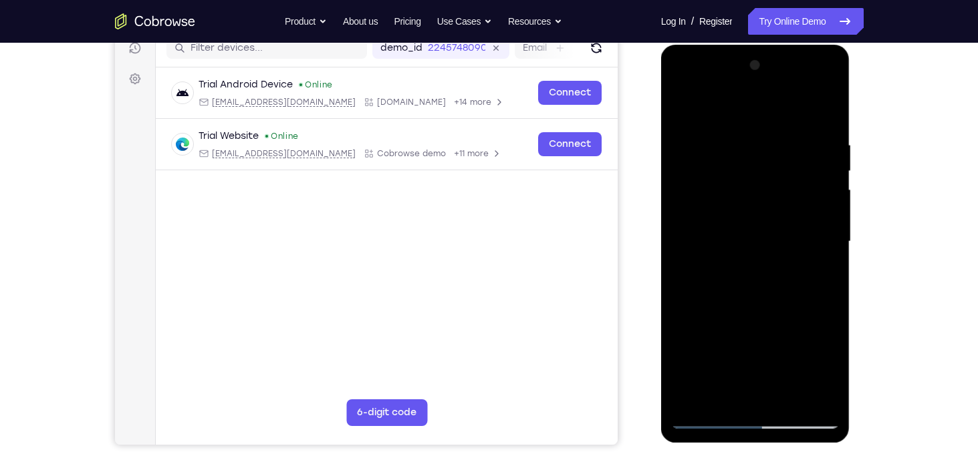
click at [788, 396] on div at bounding box center [755, 242] width 168 height 374
drag, startPoint x: 755, startPoint y: 325, endPoint x: 752, endPoint y: 298, distance: 27.5
click at [752, 298] on div at bounding box center [755, 242] width 168 height 374
click at [749, 333] on div at bounding box center [755, 242] width 168 height 374
click at [752, 282] on div at bounding box center [755, 242] width 168 height 374
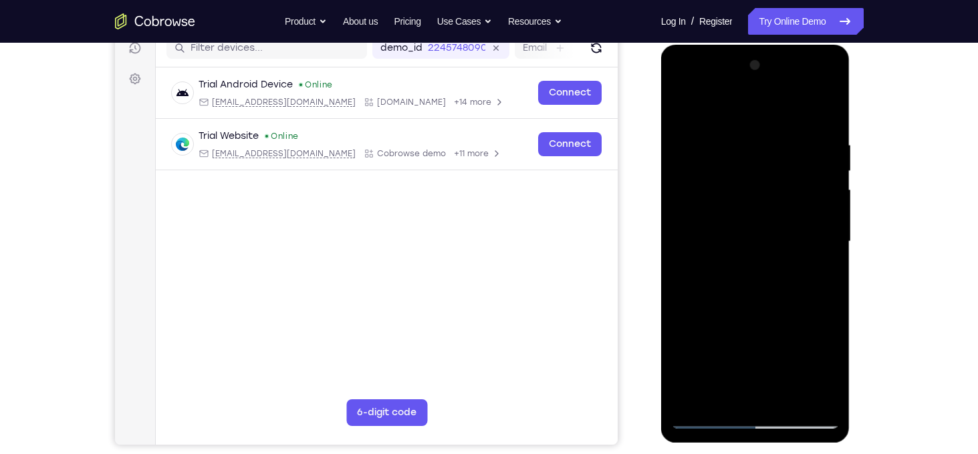
drag, startPoint x: 786, startPoint y: 224, endPoint x: 792, endPoint y: 285, distance: 61.8
click at [792, 285] on div at bounding box center [755, 242] width 168 height 374
drag, startPoint x: 792, startPoint y: 285, endPoint x: 762, endPoint y: 185, distance: 104.5
click at [762, 185] on div at bounding box center [755, 242] width 168 height 374
click at [821, 269] on div at bounding box center [755, 242] width 168 height 374
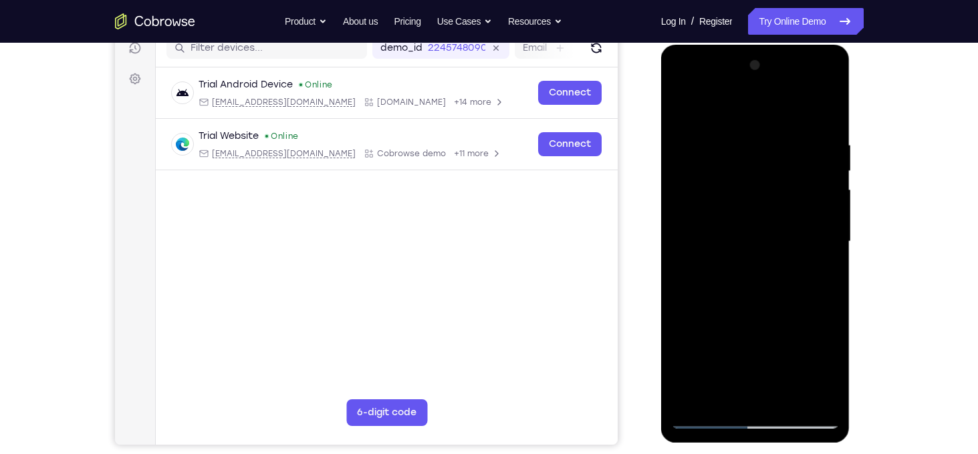
click at [682, 106] on div at bounding box center [755, 242] width 168 height 374
drag, startPoint x: 771, startPoint y: 303, endPoint x: 768, endPoint y: 210, distance: 93.6
click at [768, 210] on div at bounding box center [755, 242] width 168 height 374
drag, startPoint x: 768, startPoint y: 304, endPoint x: 767, endPoint y: 215, distance: 89.6
click at [767, 215] on div at bounding box center [755, 242] width 168 height 374
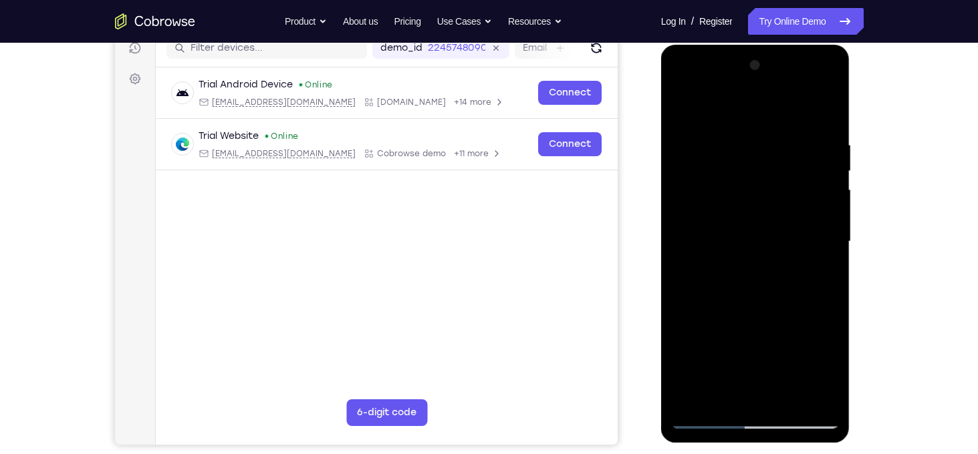
drag, startPoint x: 770, startPoint y: 303, endPoint x: 770, endPoint y: 245, distance: 57.5
click at [770, 245] on div at bounding box center [755, 242] width 168 height 374
click at [762, 325] on div at bounding box center [755, 242] width 168 height 374
click at [682, 109] on div at bounding box center [755, 242] width 168 height 374
click at [738, 352] on div at bounding box center [755, 242] width 168 height 374
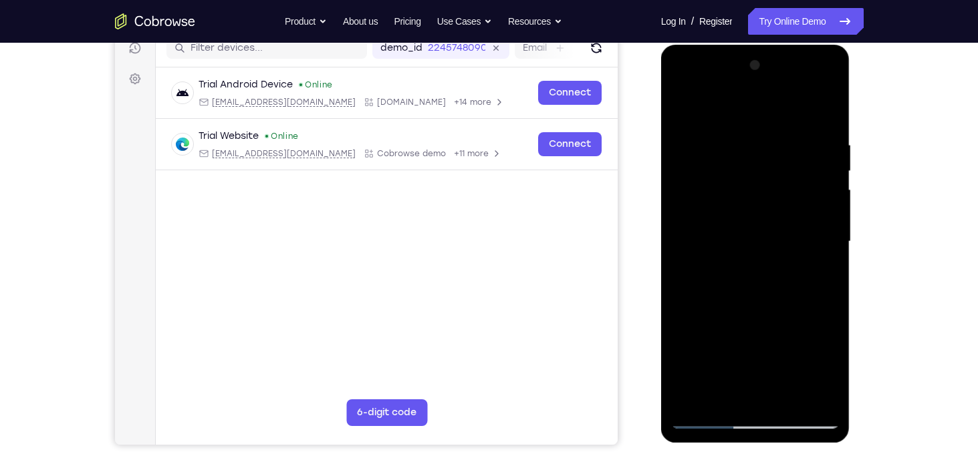
click at [821, 277] on div at bounding box center [755, 242] width 168 height 374
click at [676, 106] on div at bounding box center [755, 242] width 168 height 374
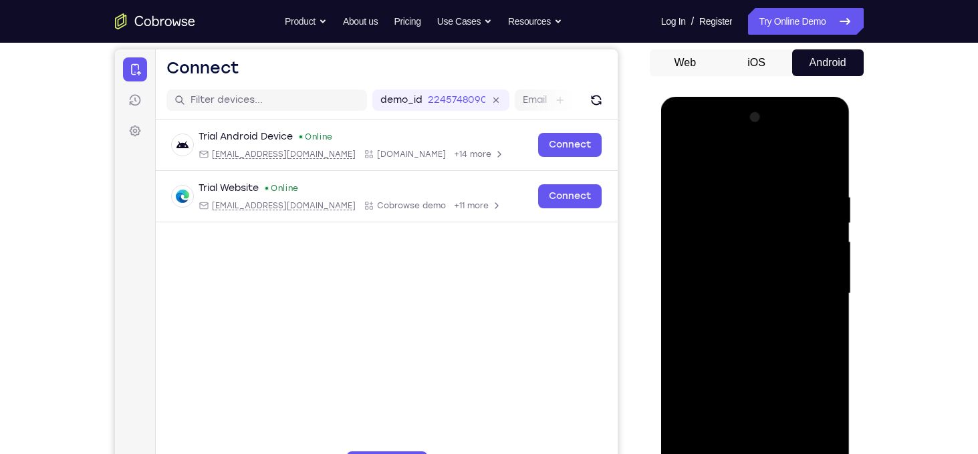
drag, startPoint x: 752, startPoint y: 293, endPoint x: 740, endPoint y: 458, distance: 164.8
click at [740, 454] on div at bounding box center [755, 294] width 168 height 374
drag, startPoint x: 732, startPoint y: 325, endPoint x: 743, endPoint y: 406, distance: 81.0
click at [743, 406] on div at bounding box center [755, 294] width 168 height 374
click at [742, 285] on div at bounding box center [755, 294] width 168 height 374
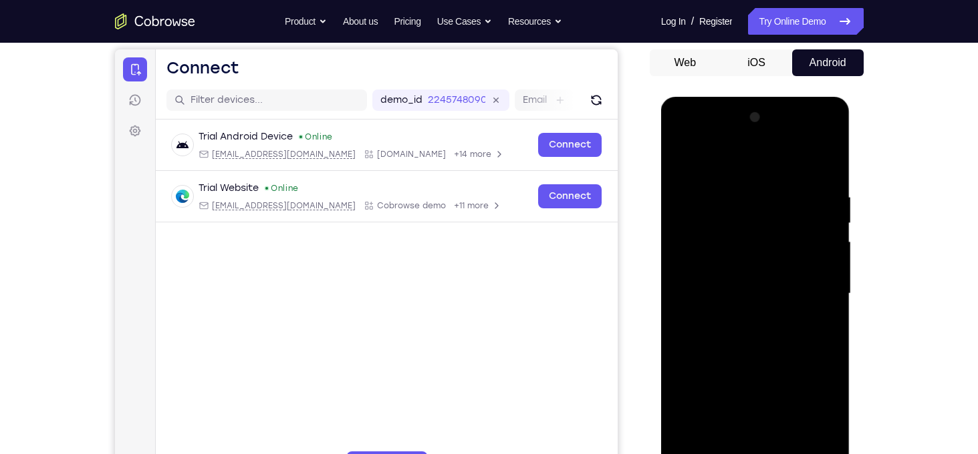
click at [825, 418] on div at bounding box center [755, 294] width 168 height 374
click at [827, 323] on div at bounding box center [755, 294] width 168 height 374
click at [682, 160] on div at bounding box center [755, 294] width 168 height 374
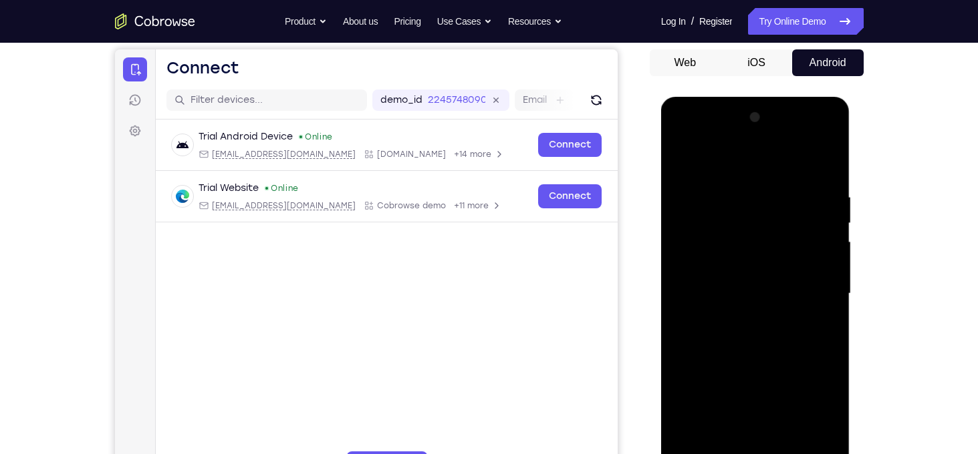
drag, startPoint x: 791, startPoint y: 226, endPoint x: 735, endPoint y: 230, distance: 55.6
click at [735, 230] on div at bounding box center [755, 294] width 168 height 374
drag, startPoint x: 751, startPoint y: 296, endPoint x: 752, endPoint y: 337, distance: 41.5
click at [752, 337] on div at bounding box center [755, 294] width 168 height 374
click at [744, 294] on div at bounding box center [755, 294] width 168 height 374
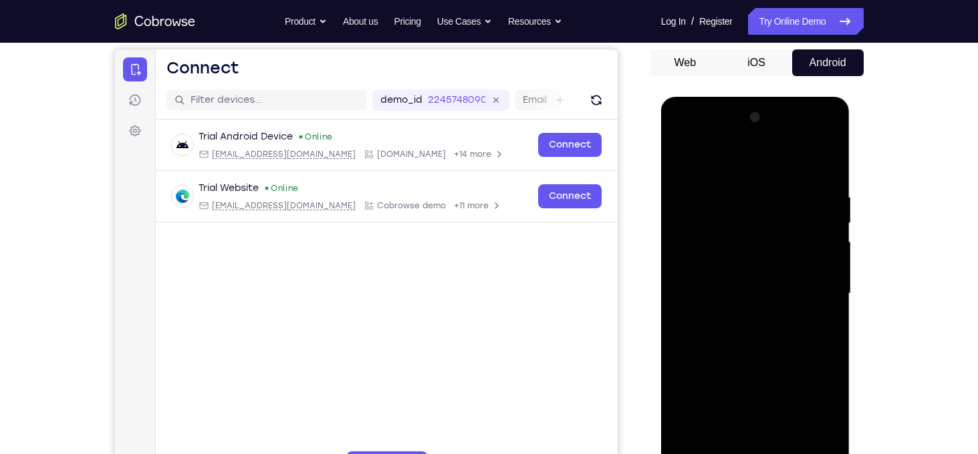
click at [821, 319] on div at bounding box center [755, 294] width 168 height 374
click at [688, 327] on div at bounding box center [755, 294] width 168 height 374
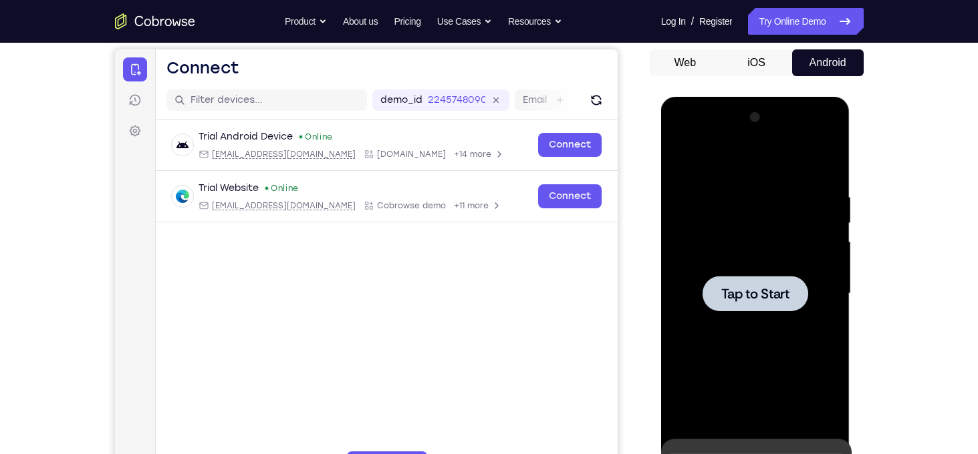
click at [814, 97] on div "Tap to Start" at bounding box center [755, 97] width 189 height 0
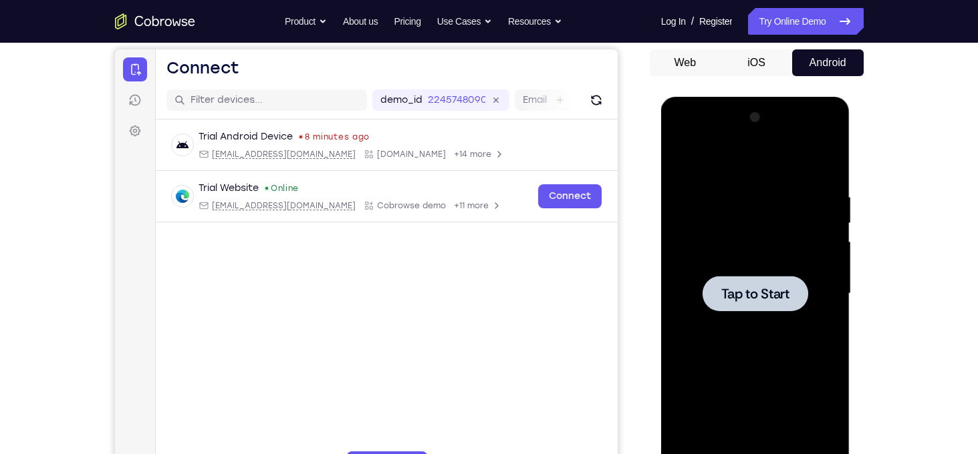
click at [748, 300] on span "Tap to Start" at bounding box center [755, 293] width 68 height 13
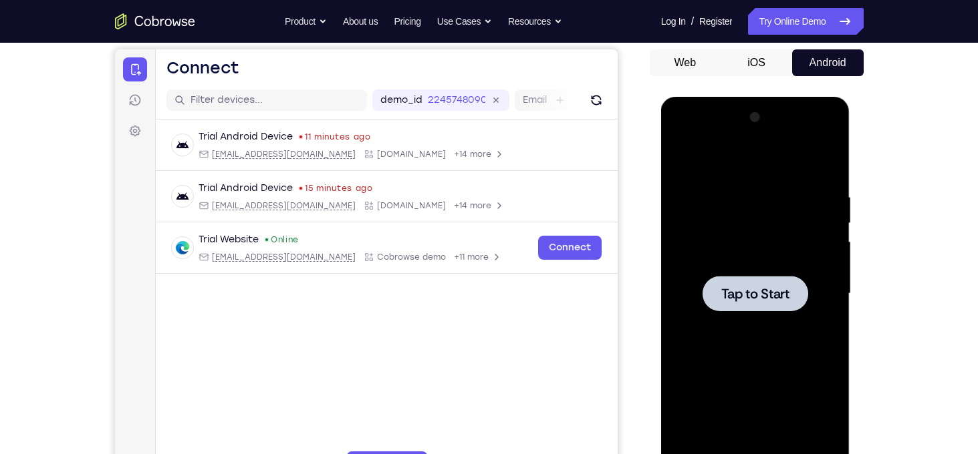
click at [747, 295] on span "Tap to Start" at bounding box center [755, 293] width 68 height 13
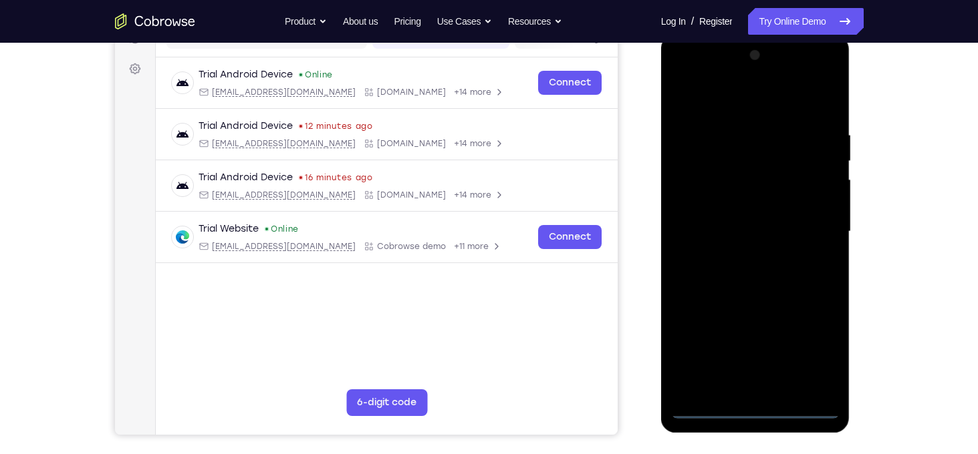
scroll to position [188, 0]
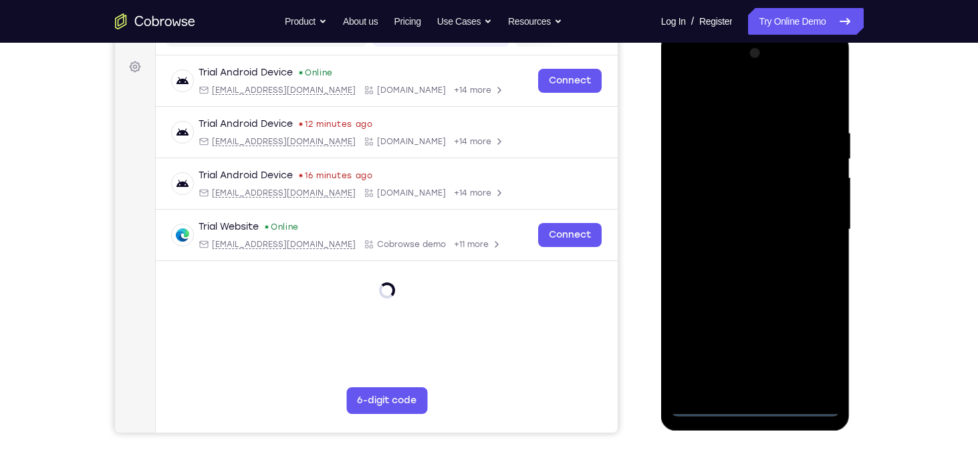
click at [760, 412] on div at bounding box center [755, 230] width 168 height 374
click at [813, 350] on div at bounding box center [755, 230] width 168 height 374
click at [758, 94] on div at bounding box center [755, 230] width 168 height 374
click at [818, 229] on div at bounding box center [755, 230] width 168 height 374
click at [744, 255] on div at bounding box center [755, 230] width 168 height 374
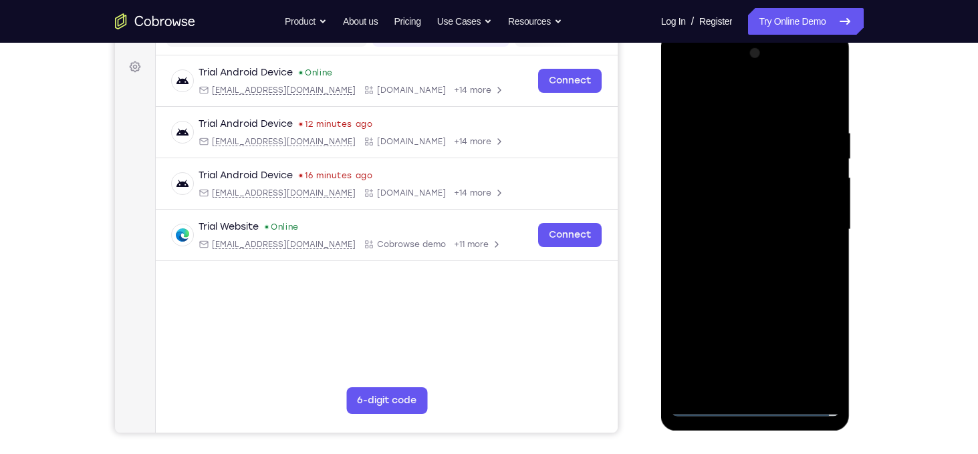
click at [768, 293] on div at bounding box center [755, 230] width 168 height 374
click at [717, 175] on div at bounding box center [755, 230] width 168 height 374
click at [749, 263] on div at bounding box center [755, 230] width 168 height 374
click at [738, 388] on div at bounding box center [755, 230] width 168 height 374
click at [732, 130] on div at bounding box center [755, 230] width 168 height 374
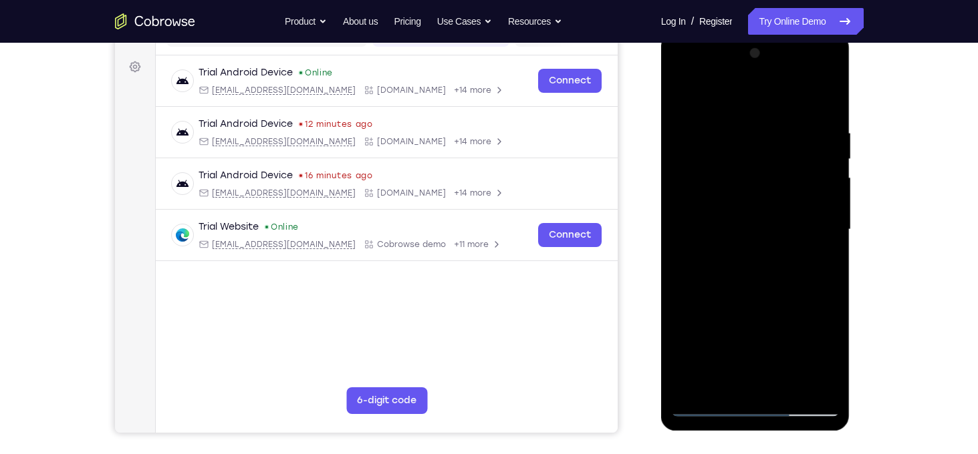
click at [823, 107] on div at bounding box center [755, 230] width 168 height 374
click at [725, 114] on div at bounding box center [755, 230] width 168 height 374
click at [827, 95] on div at bounding box center [755, 230] width 168 height 374
click at [793, 384] on div at bounding box center [755, 230] width 168 height 374
click at [748, 307] on div at bounding box center [755, 230] width 168 height 374
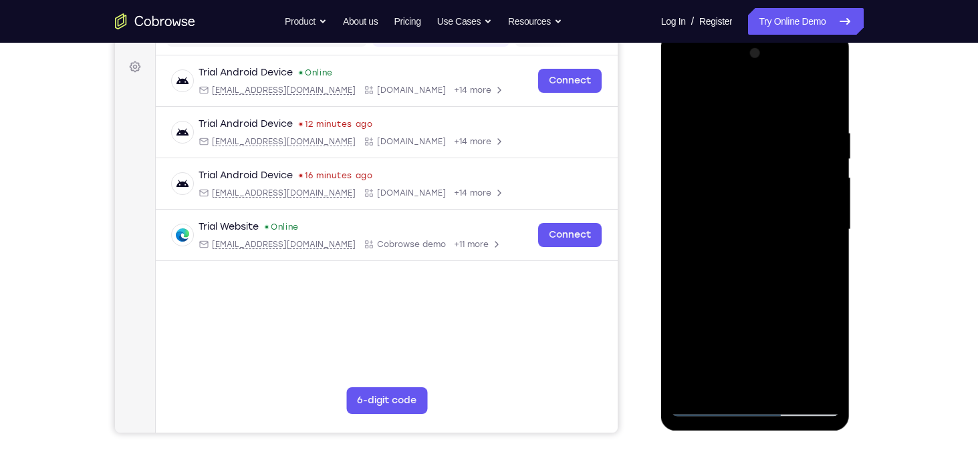
click at [748, 233] on div at bounding box center [755, 230] width 168 height 374
click at [819, 263] on div at bounding box center [755, 230] width 168 height 374
click at [824, 264] on div at bounding box center [755, 230] width 168 height 374
click at [679, 97] on div at bounding box center [755, 230] width 168 height 374
click at [762, 249] on div at bounding box center [755, 230] width 168 height 374
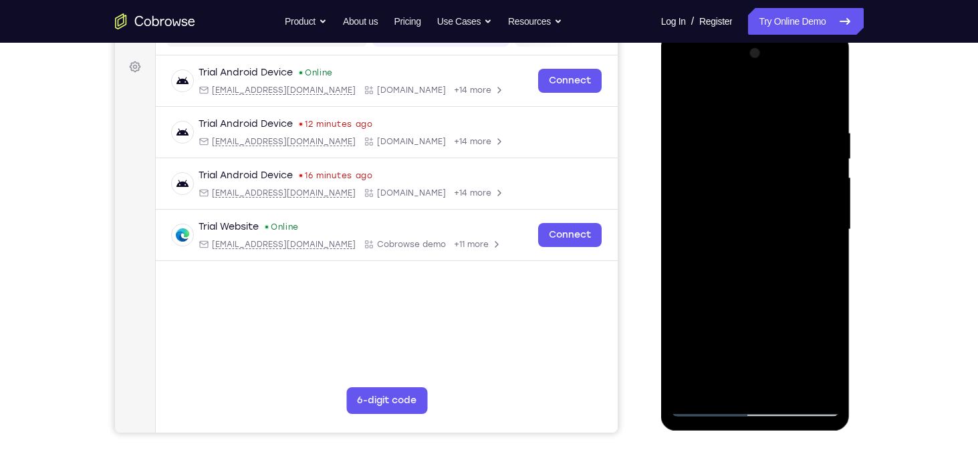
click at [825, 357] on div at bounding box center [755, 230] width 168 height 374
click at [829, 259] on div at bounding box center [755, 230] width 168 height 374
click at [824, 384] on div at bounding box center [755, 230] width 168 height 374
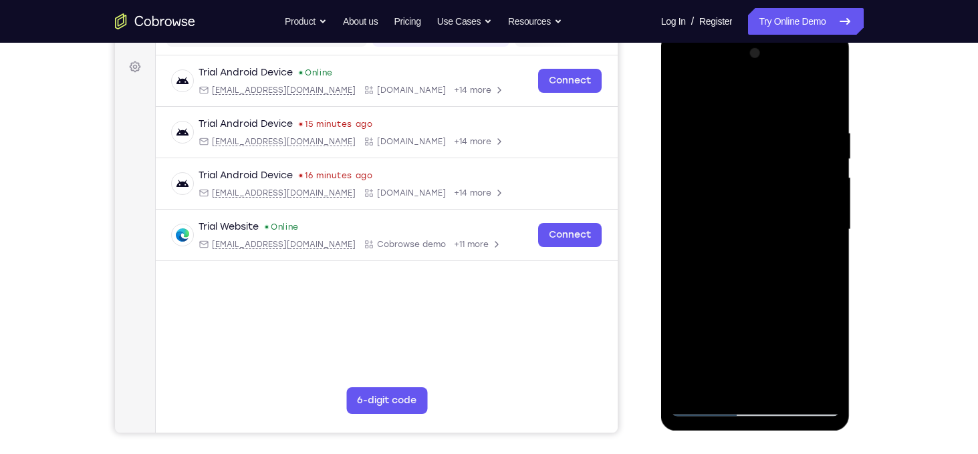
click at [680, 96] on div at bounding box center [755, 230] width 168 height 374
click at [748, 245] on div at bounding box center [755, 230] width 168 height 374
click at [827, 254] on div at bounding box center [755, 230] width 168 height 374
click at [813, 378] on div at bounding box center [755, 230] width 168 height 374
click at [681, 93] on div at bounding box center [755, 230] width 168 height 374
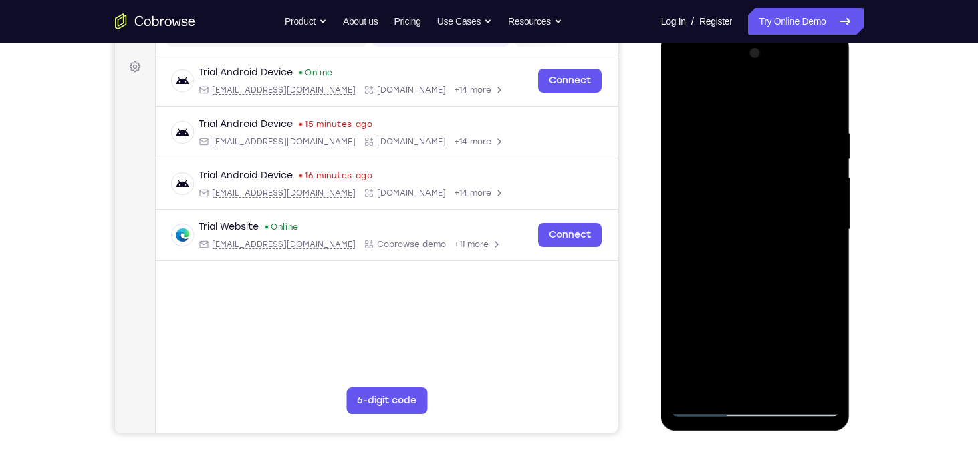
drag, startPoint x: 768, startPoint y: 304, endPoint x: 759, endPoint y: 256, distance: 48.9
click at [759, 256] on div at bounding box center [755, 230] width 168 height 374
click at [757, 289] on div at bounding box center [755, 230] width 168 height 374
click at [718, 355] on div at bounding box center [755, 230] width 168 height 374
click at [739, 354] on div at bounding box center [755, 230] width 168 height 374
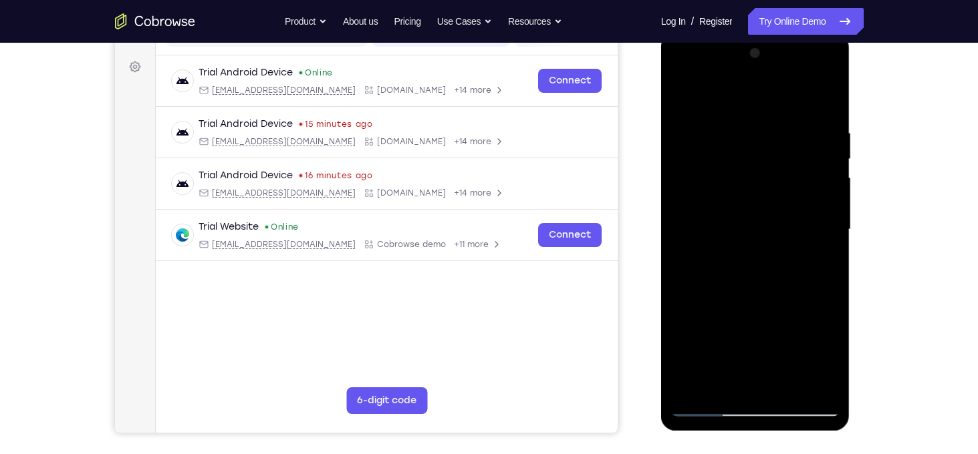
click at [739, 354] on div at bounding box center [755, 230] width 168 height 374
click at [738, 349] on div at bounding box center [755, 230] width 168 height 374
click at [729, 332] on div at bounding box center [755, 230] width 168 height 374
click at [687, 95] on div at bounding box center [755, 230] width 168 height 374
drag, startPoint x: 775, startPoint y: 250, endPoint x: 775, endPoint y: 207, distance: 42.8
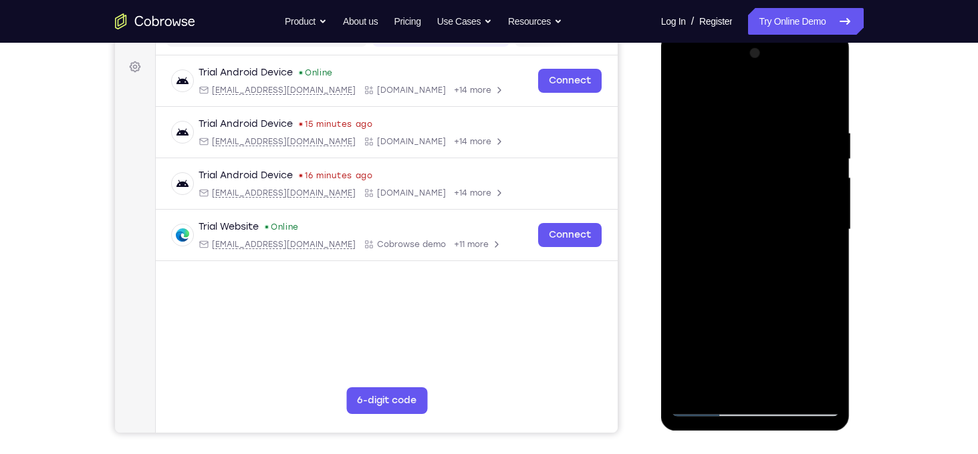
click at [775, 207] on div at bounding box center [755, 230] width 168 height 374
drag, startPoint x: 764, startPoint y: 275, endPoint x: 766, endPoint y: 214, distance: 61.5
click at [766, 214] on div at bounding box center [755, 230] width 168 height 374
drag, startPoint x: 760, startPoint y: 283, endPoint x: 760, endPoint y: 212, distance: 70.8
click at [760, 212] on div at bounding box center [755, 230] width 168 height 374
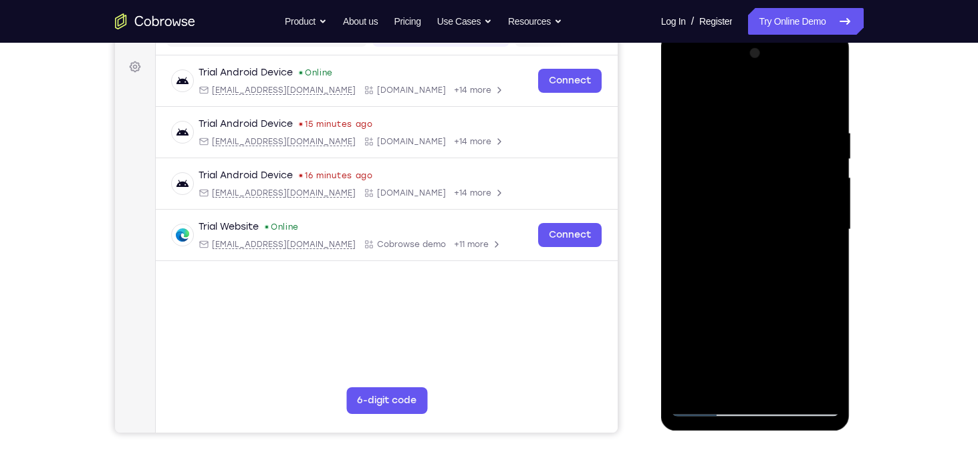
drag, startPoint x: 746, startPoint y: 325, endPoint x: 750, endPoint y: 255, distance: 69.6
click at [750, 255] on div at bounding box center [755, 230] width 168 height 374
drag, startPoint x: 758, startPoint y: 257, endPoint x: 762, endPoint y: 479, distance: 221.9
click at [762, 434] on html "Online web based iOS Simulators and Android Emulators. Run iPhone, iPad, Mobile…" at bounding box center [756, 233] width 190 height 401
drag, startPoint x: 737, startPoint y: 261, endPoint x: 736, endPoint y: 298, distance: 36.8
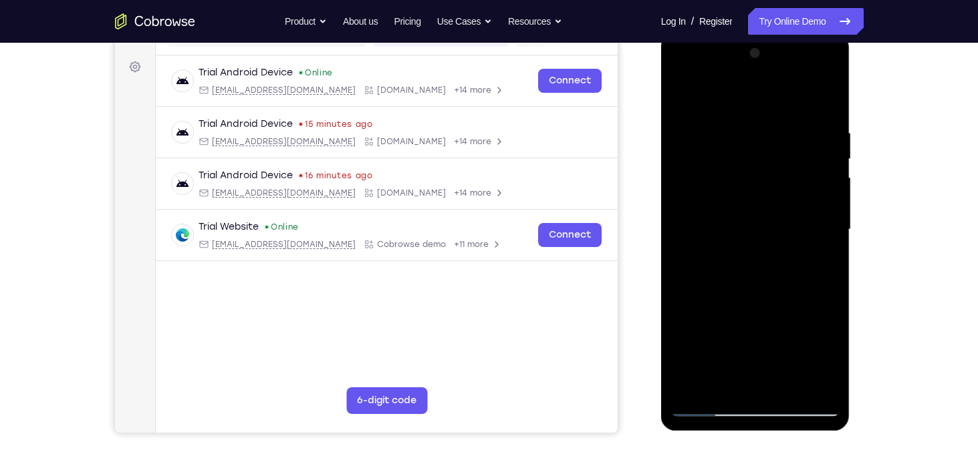
click at [736, 298] on div at bounding box center [755, 230] width 168 height 374
drag, startPoint x: 797, startPoint y: 173, endPoint x: 698, endPoint y: 162, distance: 98.8
click at [698, 162] on div at bounding box center [755, 230] width 168 height 374
drag, startPoint x: 781, startPoint y: 164, endPoint x: 685, endPoint y: 154, distance: 96.7
click at [685, 154] on div at bounding box center [755, 230] width 168 height 374
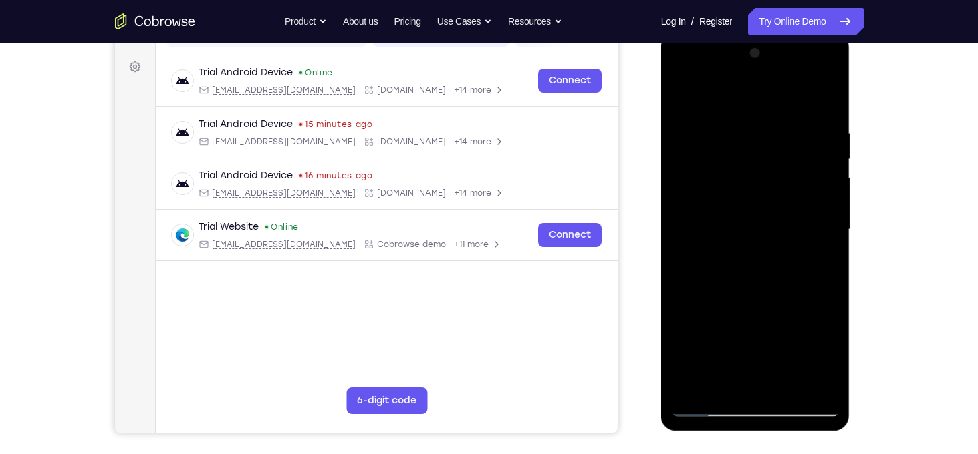
drag, startPoint x: 783, startPoint y: 161, endPoint x: 684, endPoint y: 150, distance: 99.6
click at [684, 150] on div at bounding box center [755, 230] width 168 height 374
click at [768, 229] on div at bounding box center [755, 230] width 168 height 374
click at [821, 259] on div at bounding box center [755, 230] width 168 height 374
click at [682, 102] on div at bounding box center [755, 230] width 168 height 374
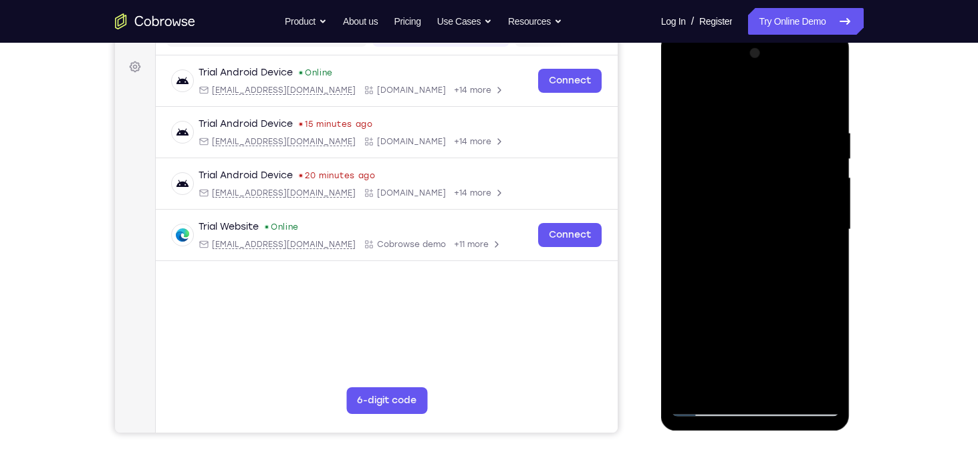
click at [730, 222] on div at bounding box center [755, 230] width 168 height 374
click at [819, 266] on div at bounding box center [755, 230] width 168 height 374
click at [827, 257] on div at bounding box center [755, 230] width 168 height 374
click at [831, 356] on div at bounding box center [755, 230] width 168 height 374
